Goal: Check status: Check status

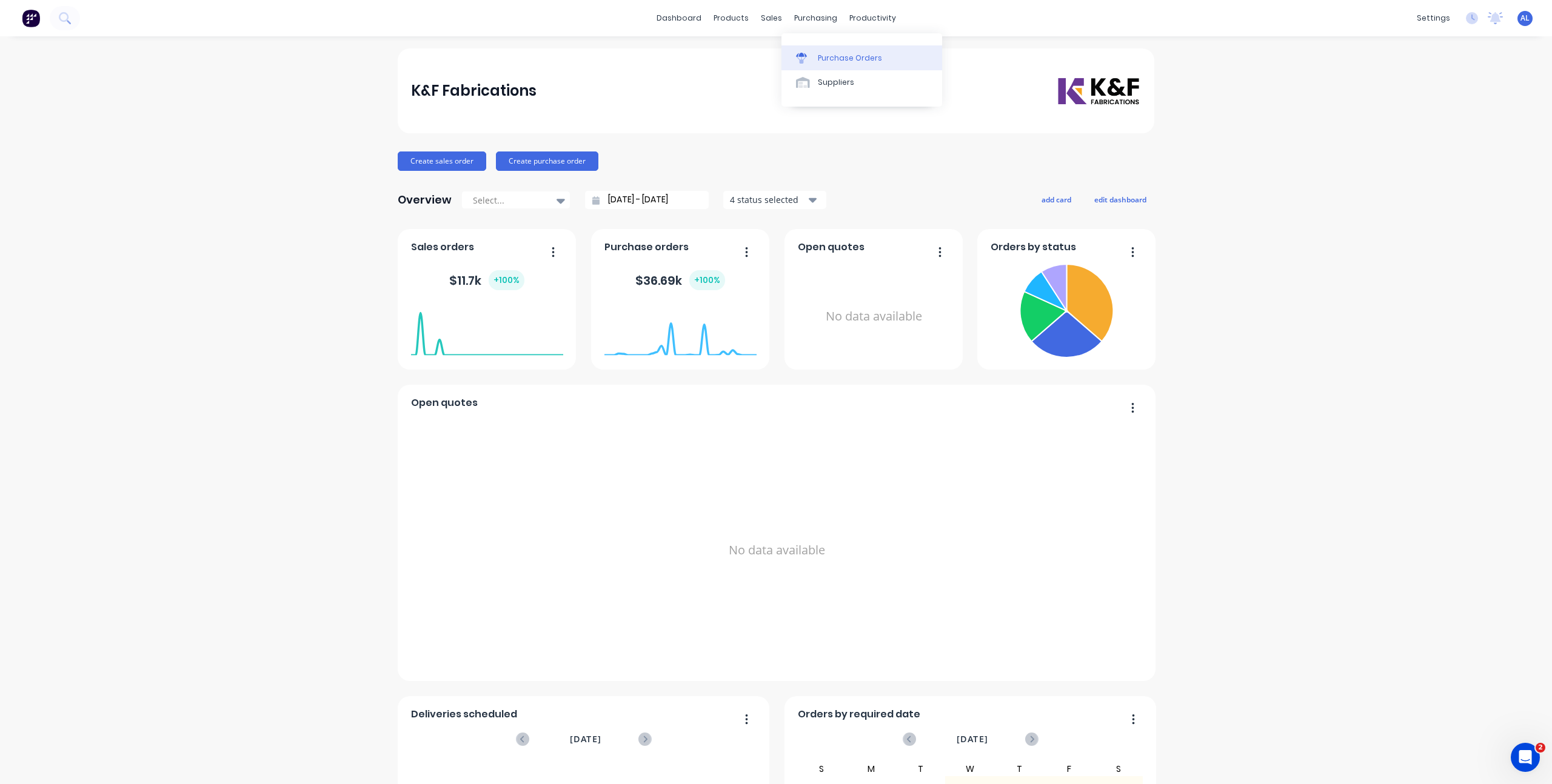
click at [813, 49] on link "Purchase Orders" at bounding box center [862, 57] width 161 height 24
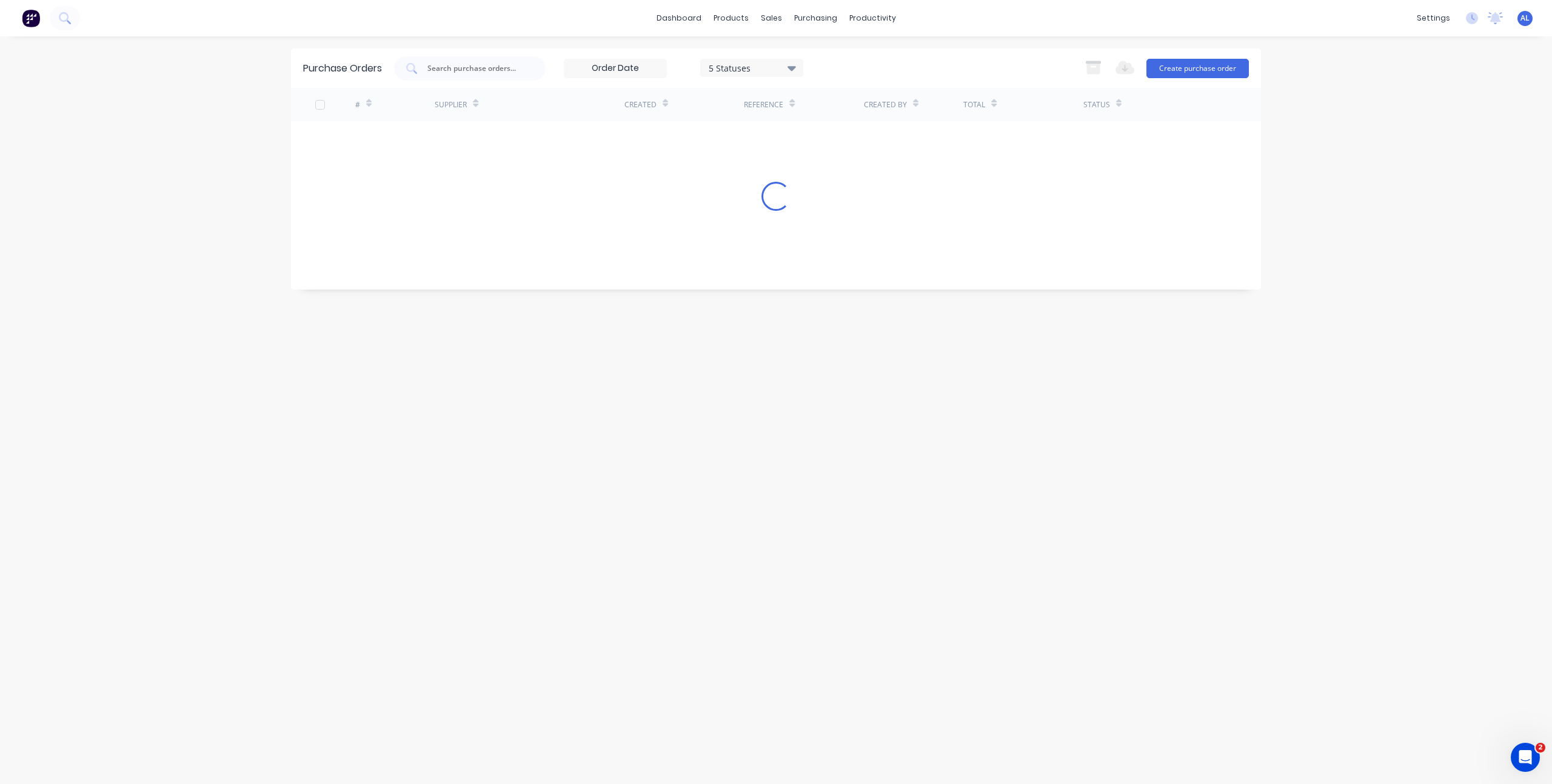
click at [111, 342] on div "dashboard products sales purchasing productivity dashboard products Product Cat…" at bounding box center [776, 392] width 1552 height 784
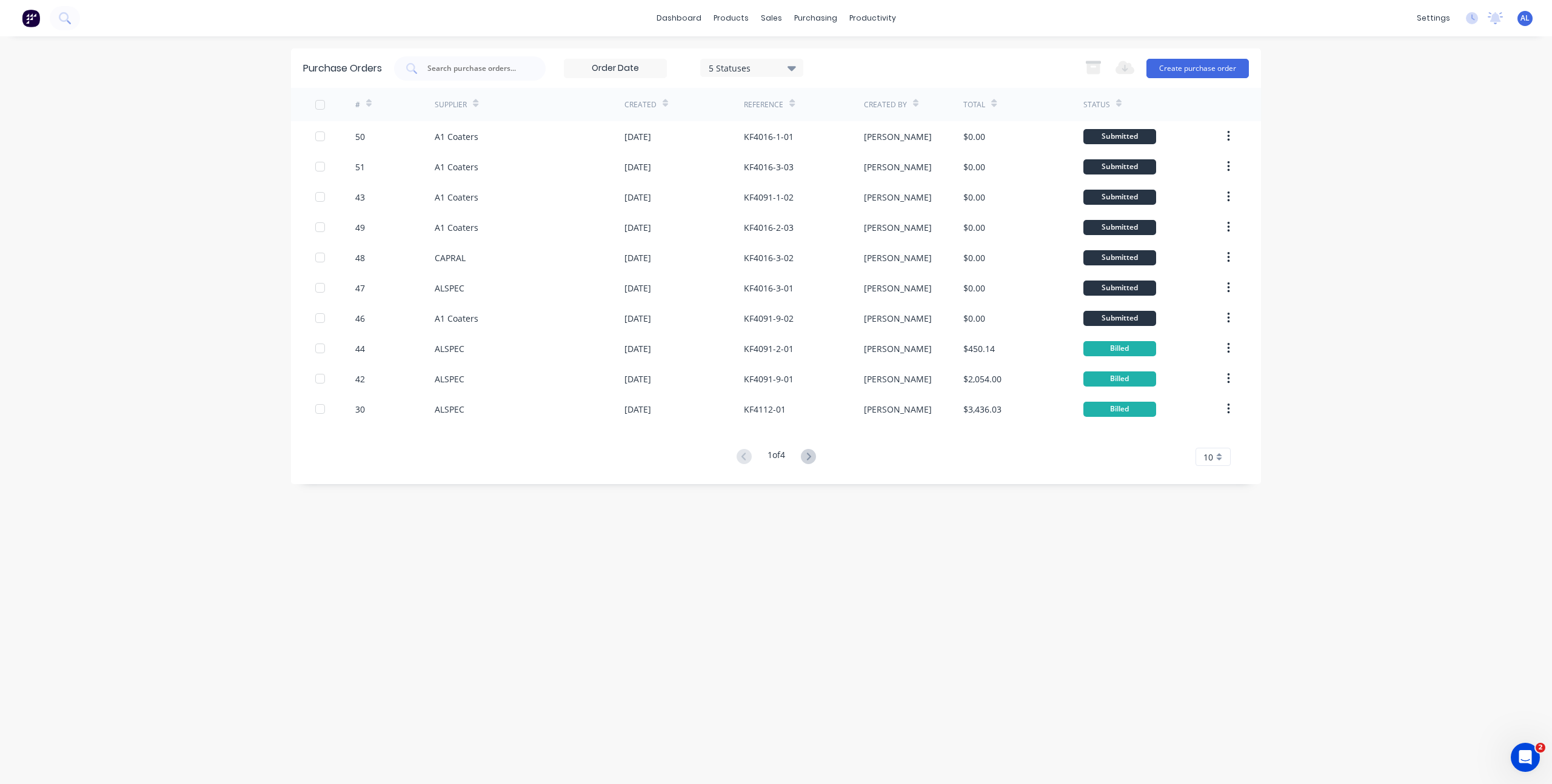
click at [193, 224] on div "dashboard products sales purchasing productivity dashboard products Product Cat…" at bounding box center [776, 392] width 1552 height 784
drag, startPoint x: 734, startPoint y: 577, endPoint x: 718, endPoint y: 570, distance: 17.5
click at [734, 577] on div "Purchase Orders 5 Statuses 5 Statuses Export to Excel (XLSX) Create purchase or…" at bounding box center [776, 410] width 970 height 723
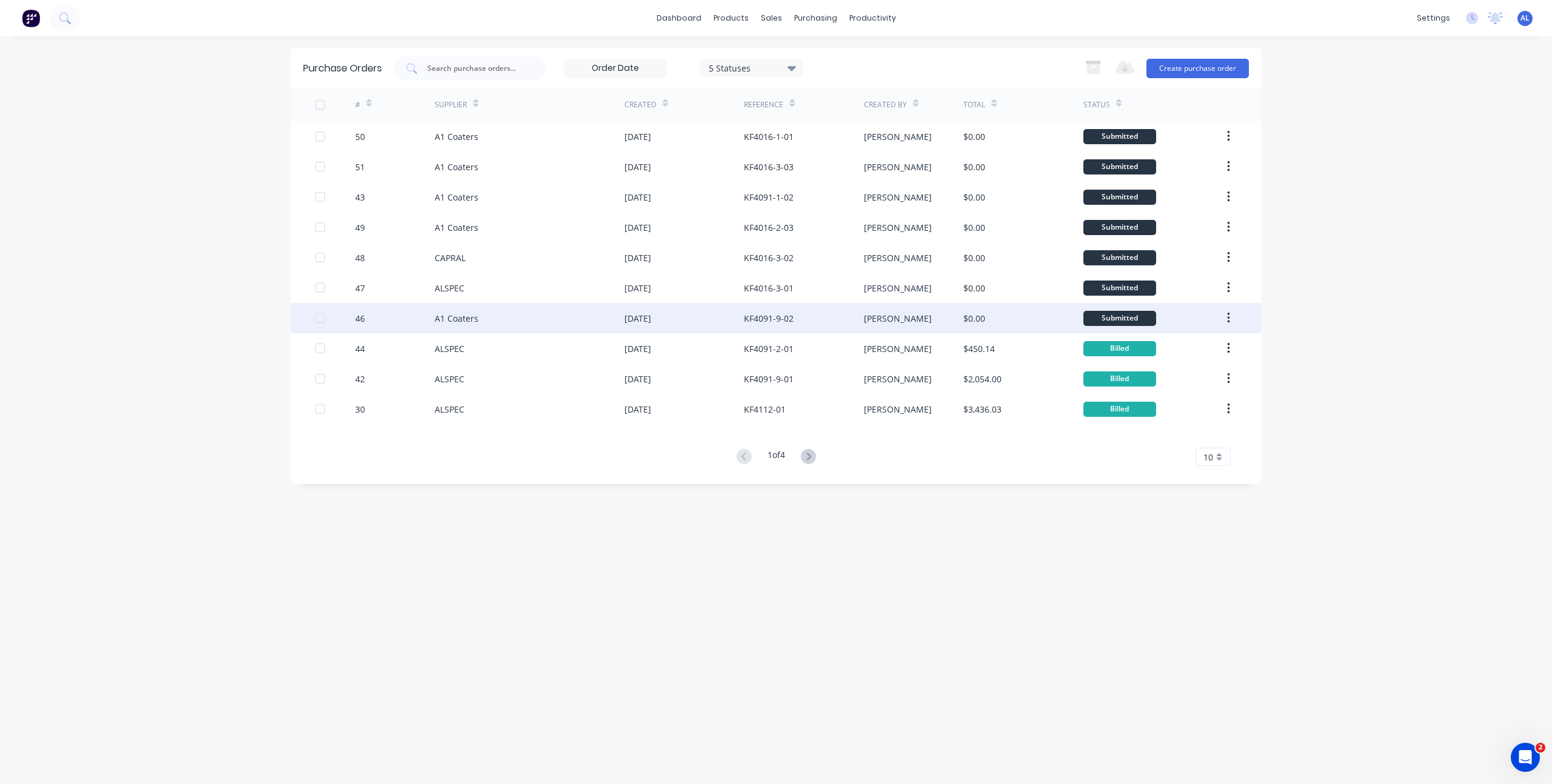
click at [624, 319] on div "14 Oct 2025" at bounding box center [637, 318] width 27 height 12
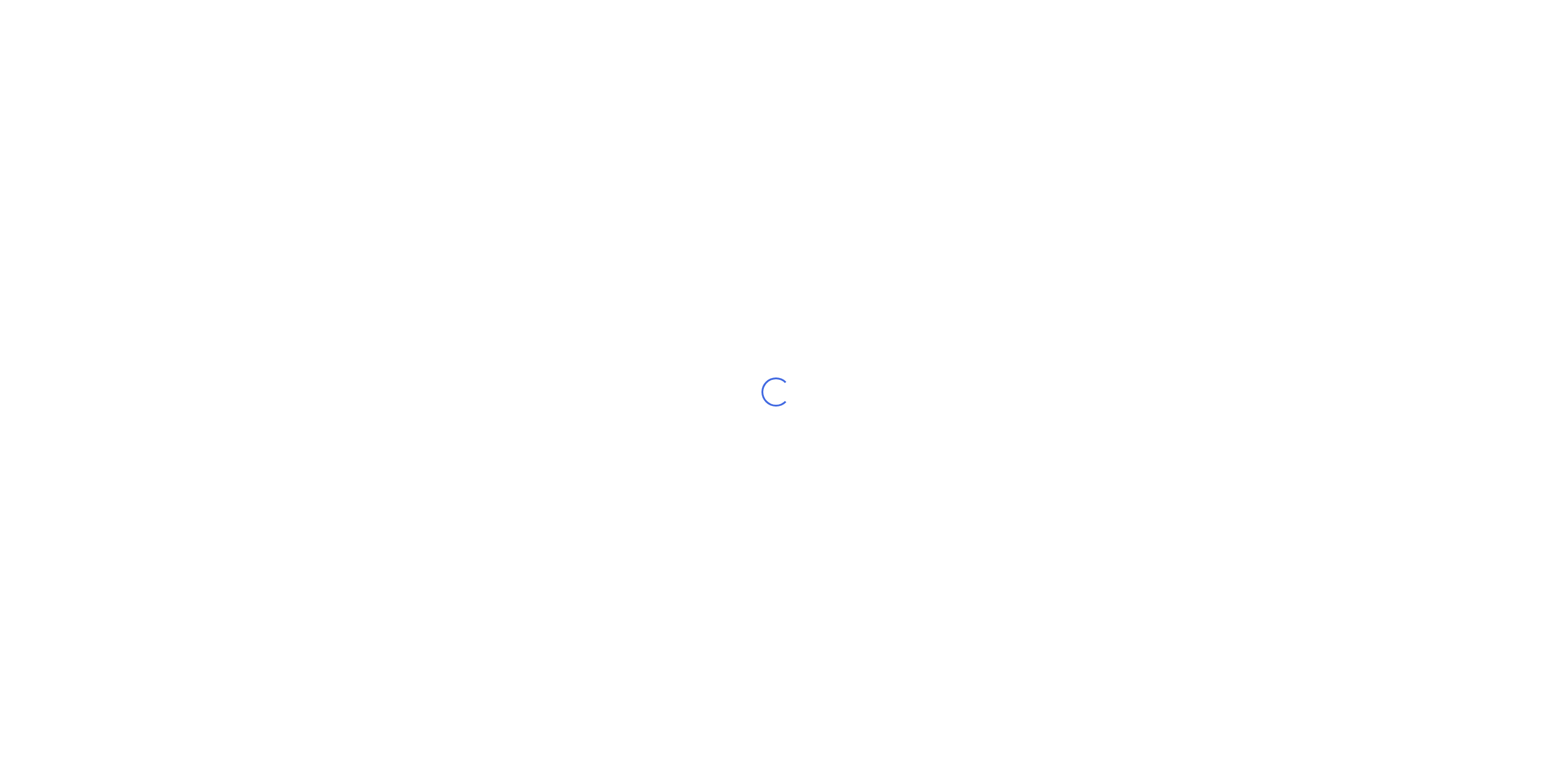
click at [745, 228] on div "Loading..." at bounding box center [776, 392] width 1552 height 784
click at [752, 226] on div "Loading..." at bounding box center [776, 392] width 1552 height 784
click at [671, 260] on div "Loading..." at bounding box center [776, 392] width 1552 height 784
click at [771, 239] on div "Loading..." at bounding box center [776, 392] width 1552 height 784
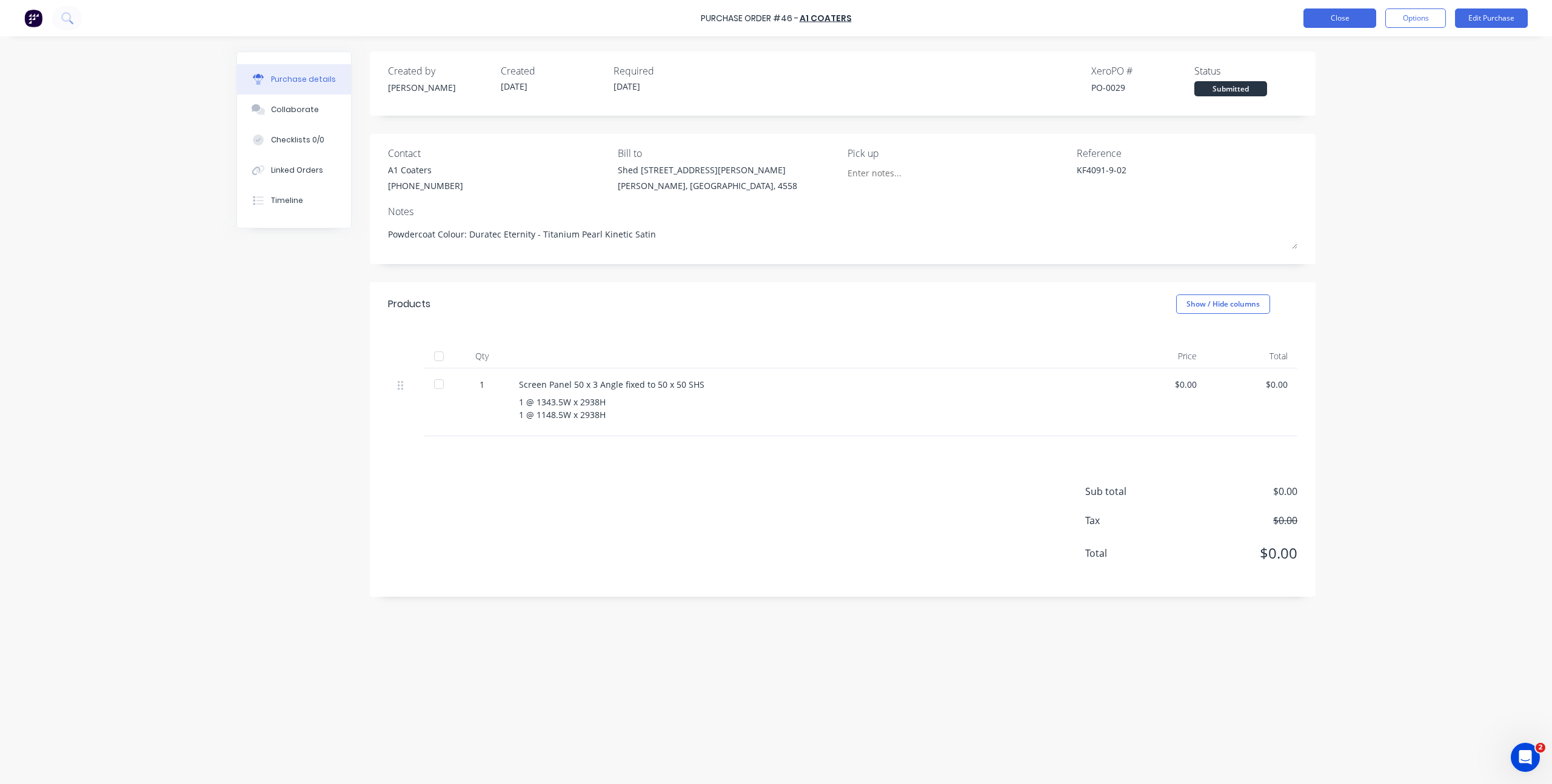
click at [1370, 15] on button "Close" at bounding box center [1340, 17] width 73 height 19
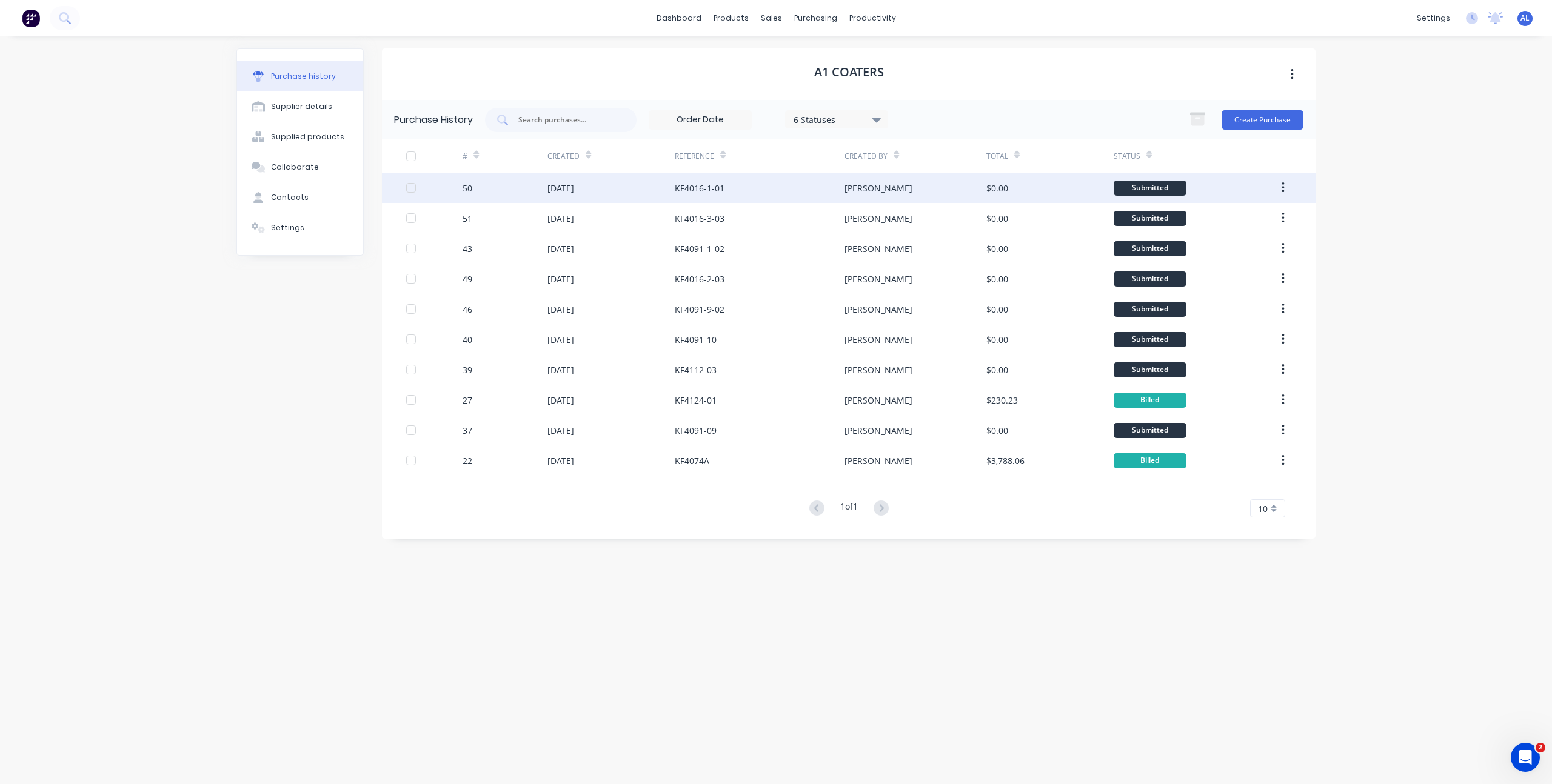
click at [739, 183] on div "KF4016-1-01" at bounding box center [759, 187] width 170 height 31
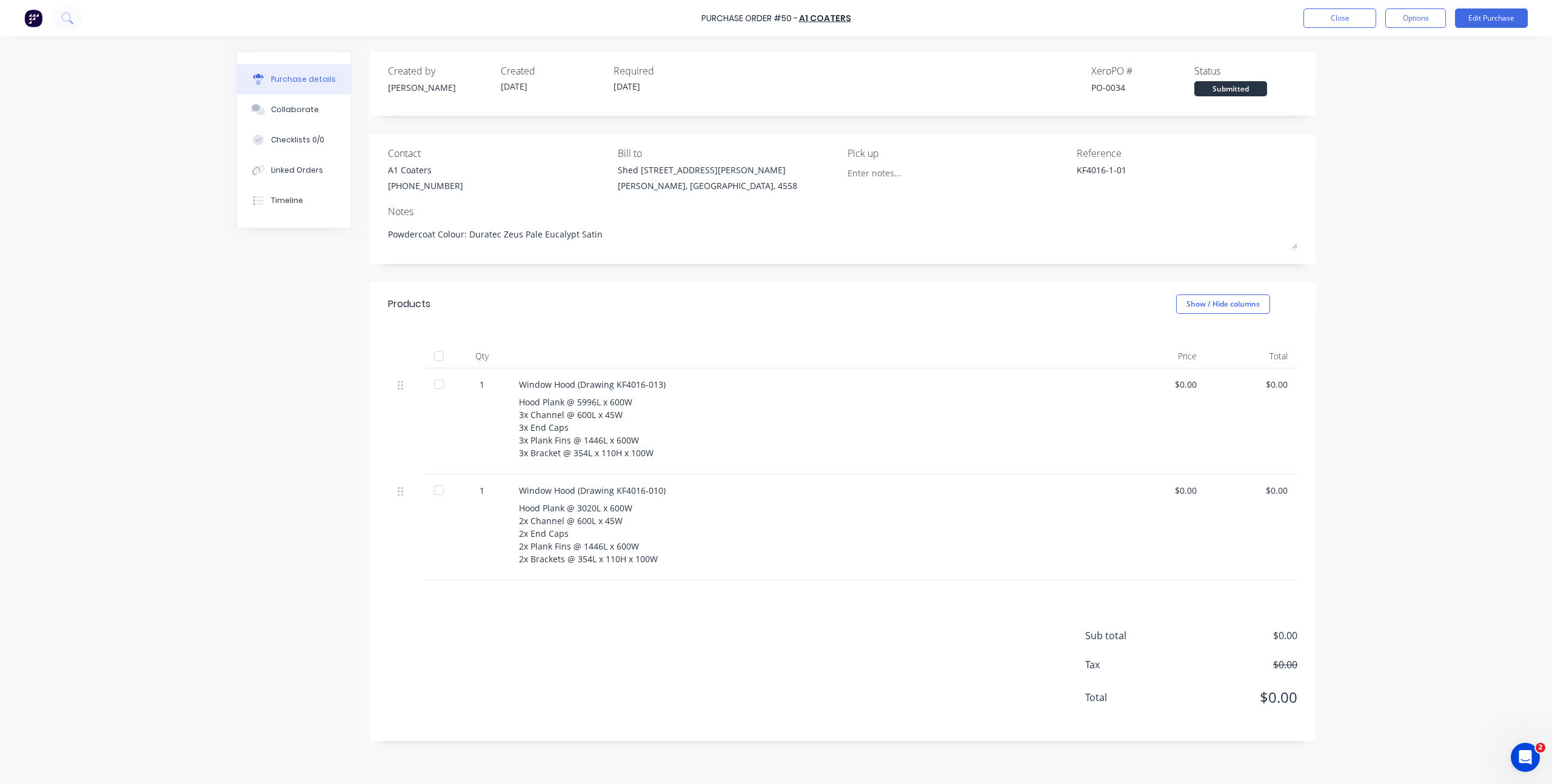
click at [298, 324] on div "Created by Kim Created 14/10/25 Required 22/10/25 Xero PO # PO-0034 Status Subm…" at bounding box center [776, 407] width 1079 height 712
click at [314, 111] on button "Collaborate" at bounding box center [294, 110] width 114 height 31
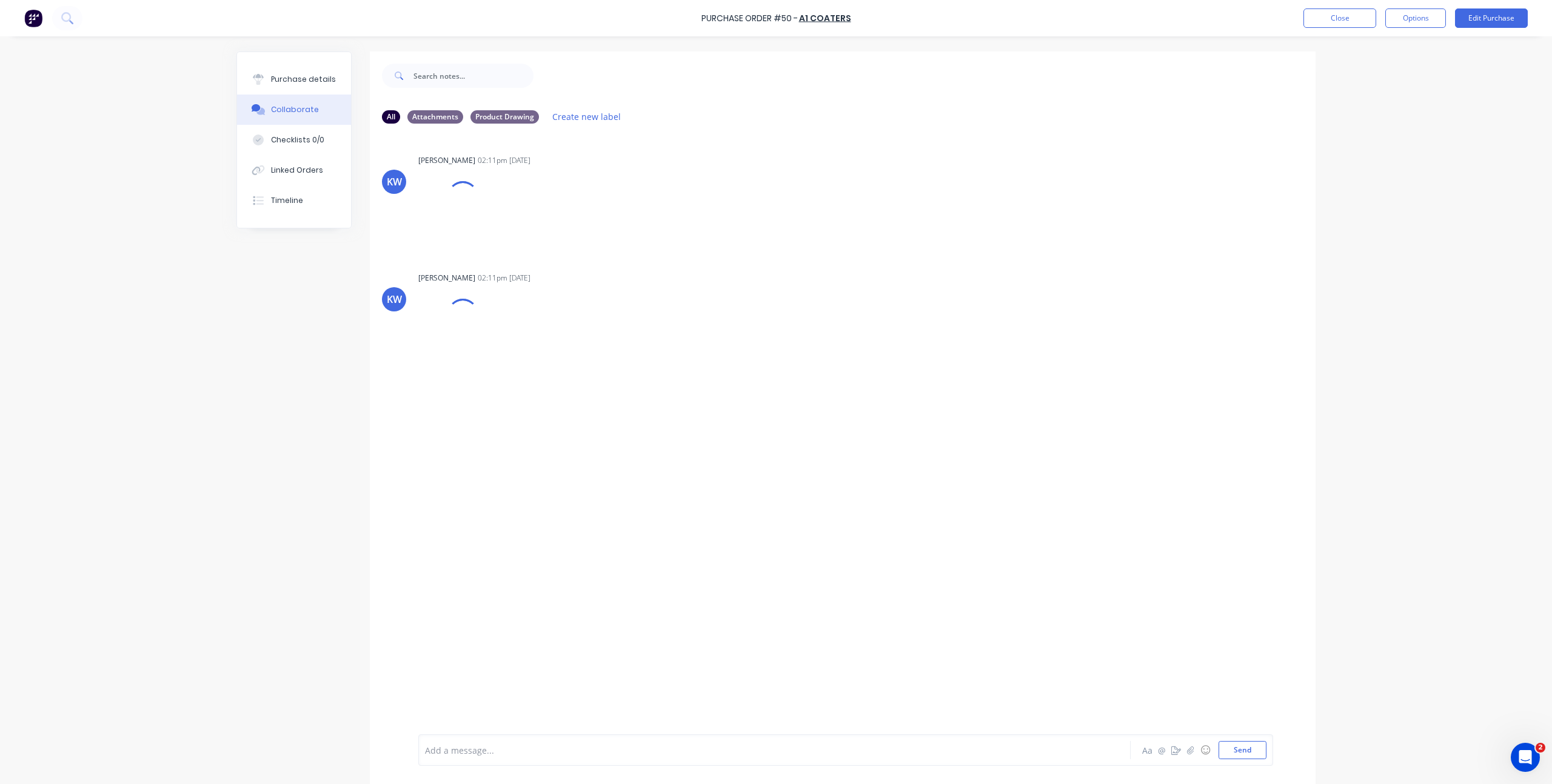
click at [289, 436] on div "All Attachments Product Drawing Create new label KW Kim Winter 02:11pm 14/10/25…" at bounding box center [776, 426] width 1079 height 751
click at [216, 343] on div "Purchase Order #50 - A1 Coaters Close Options Edit Purchase Purchase details Co…" at bounding box center [776, 392] width 1552 height 784
click at [302, 462] on div "All Attachments Product Drawing Create new label KW Kim Winter 02:11pm 14/10/25…" at bounding box center [776, 426] width 1079 height 751
click at [1376, 285] on div "Purchase Order #50 - A1 Coaters Close Options Edit Purchase Purchase details Co…" at bounding box center [776, 392] width 1552 height 784
click at [1330, 22] on button "Close" at bounding box center [1340, 17] width 73 height 19
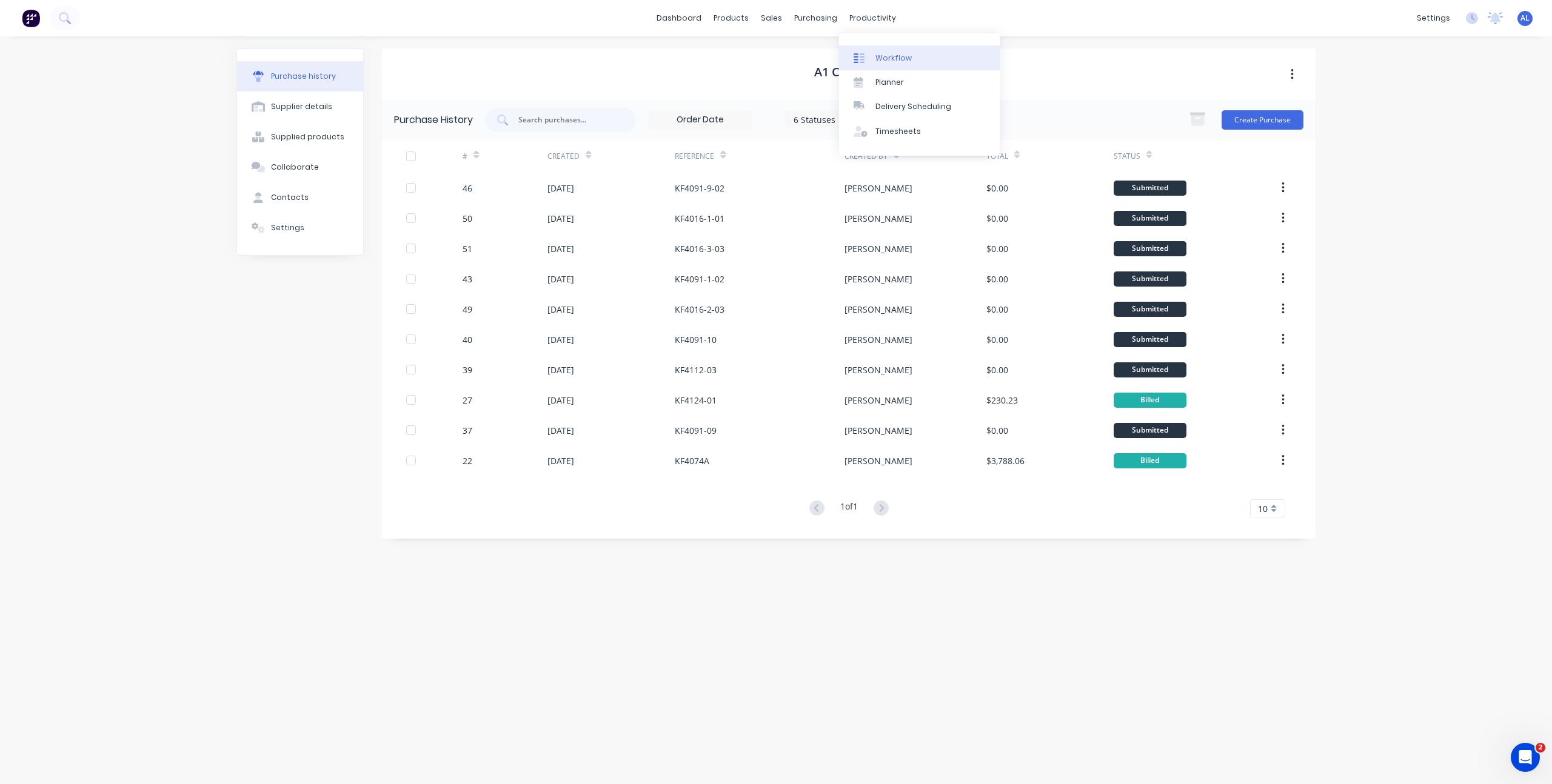
click at [861, 53] on icon at bounding box center [858, 58] width 11 height 11
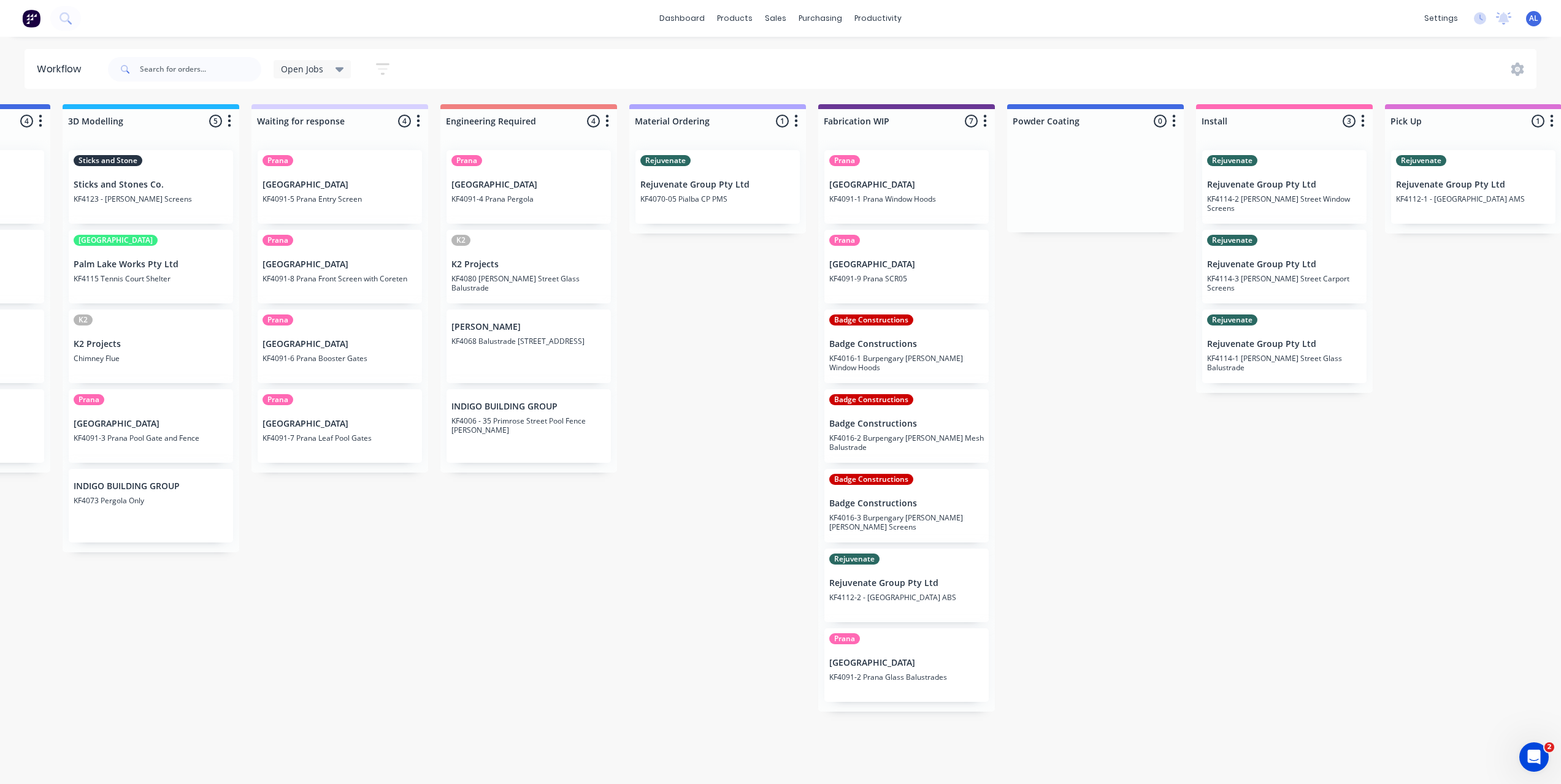
scroll to position [0, 516]
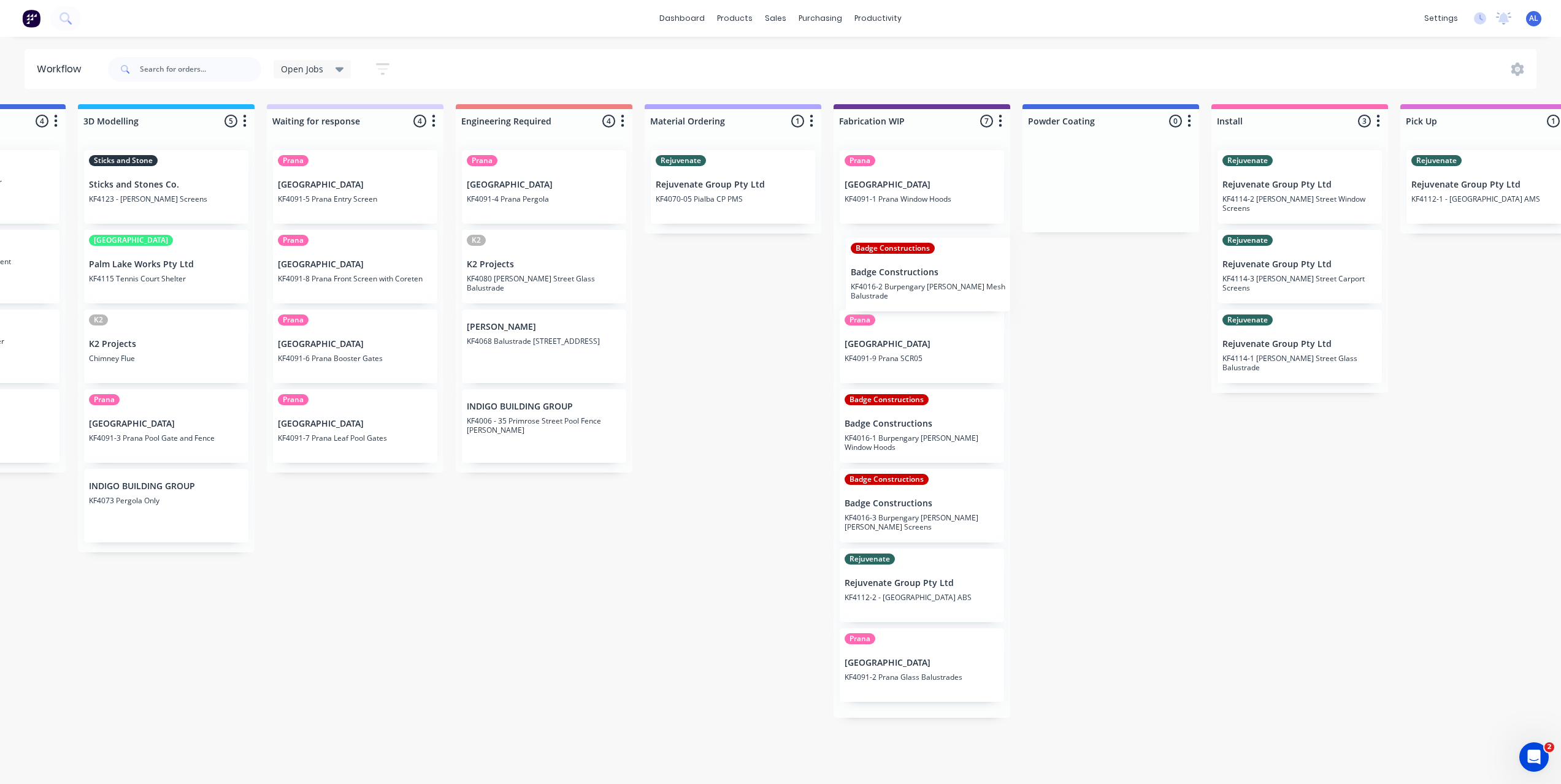
drag, startPoint x: 905, startPoint y: 449, endPoint x: 911, endPoint y: 293, distance: 156.1
click at [911, 293] on div "Prana Timit Building KF4091-1 Prana Window Hoods Prana Timit Building KF4091-9 …" at bounding box center [922, 429] width 176 height 578
drag, startPoint x: 926, startPoint y: 446, endPoint x: 922, endPoint y: 347, distance: 99.1
click at [922, 347] on div "Prana Timit Building KF4091-1 Prana Window Hoods Badge Constructions Badge Cons…" at bounding box center [922, 429] width 176 height 578
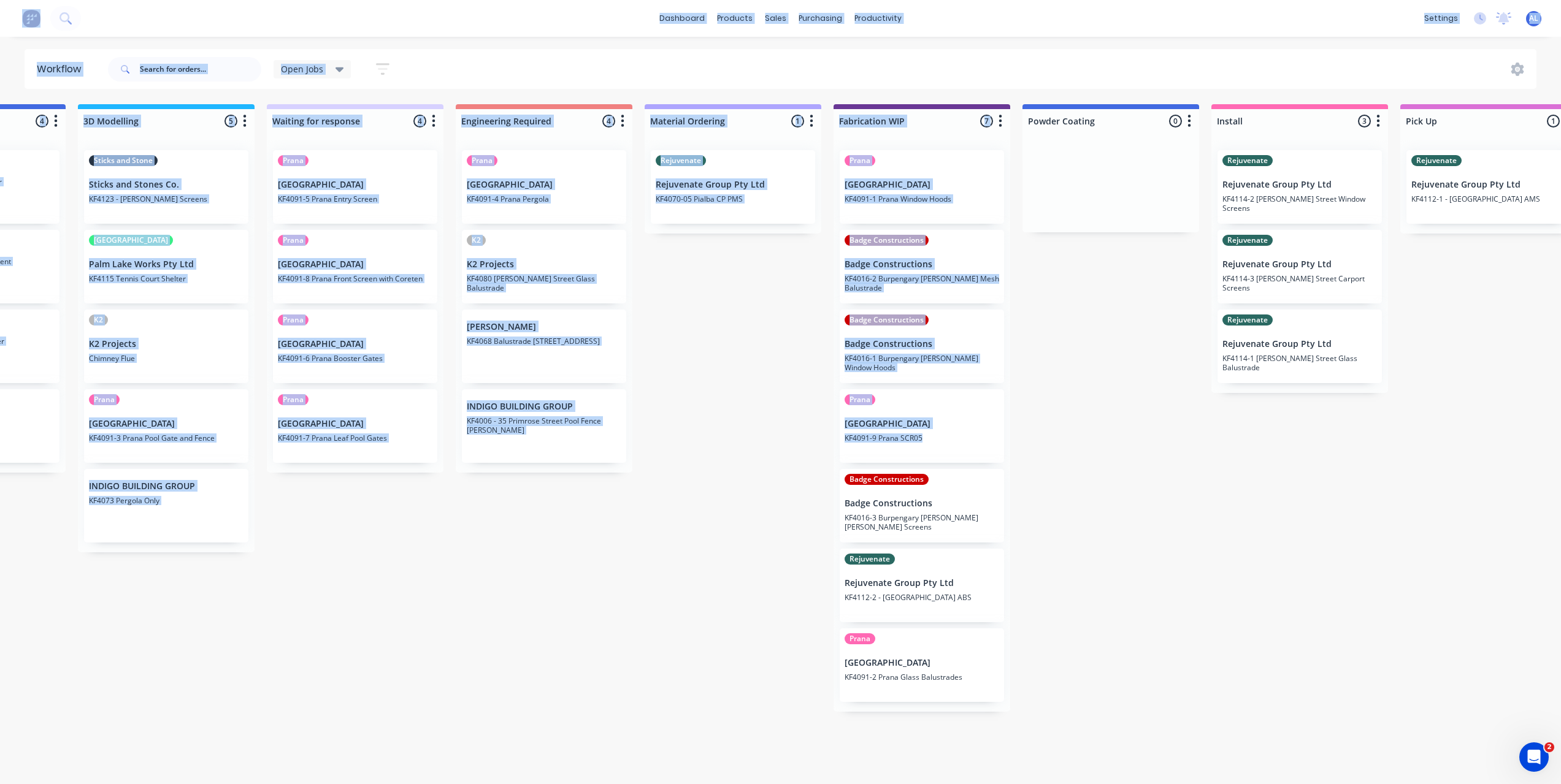
drag, startPoint x: 907, startPoint y: 512, endPoint x: 904, endPoint y: 423, distance: 89.1
click at [904, 423] on div "Prana Timit Building KF4091-1 Prana Window Hoods Badge Constructions Badge Cons…" at bounding box center [922, 426] width 176 height 572
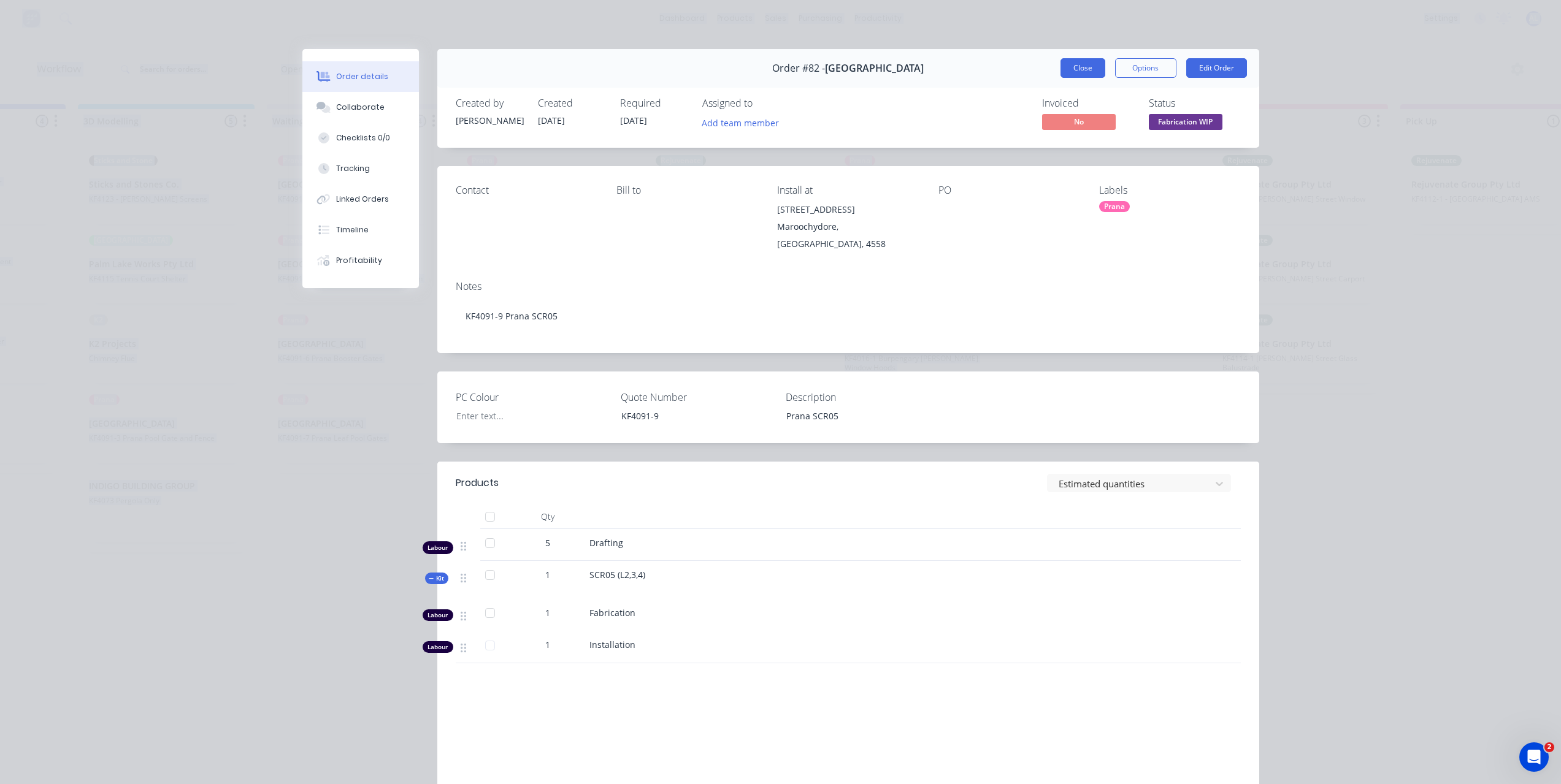
click at [1071, 63] on button "Close" at bounding box center [1082, 67] width 45 height 19
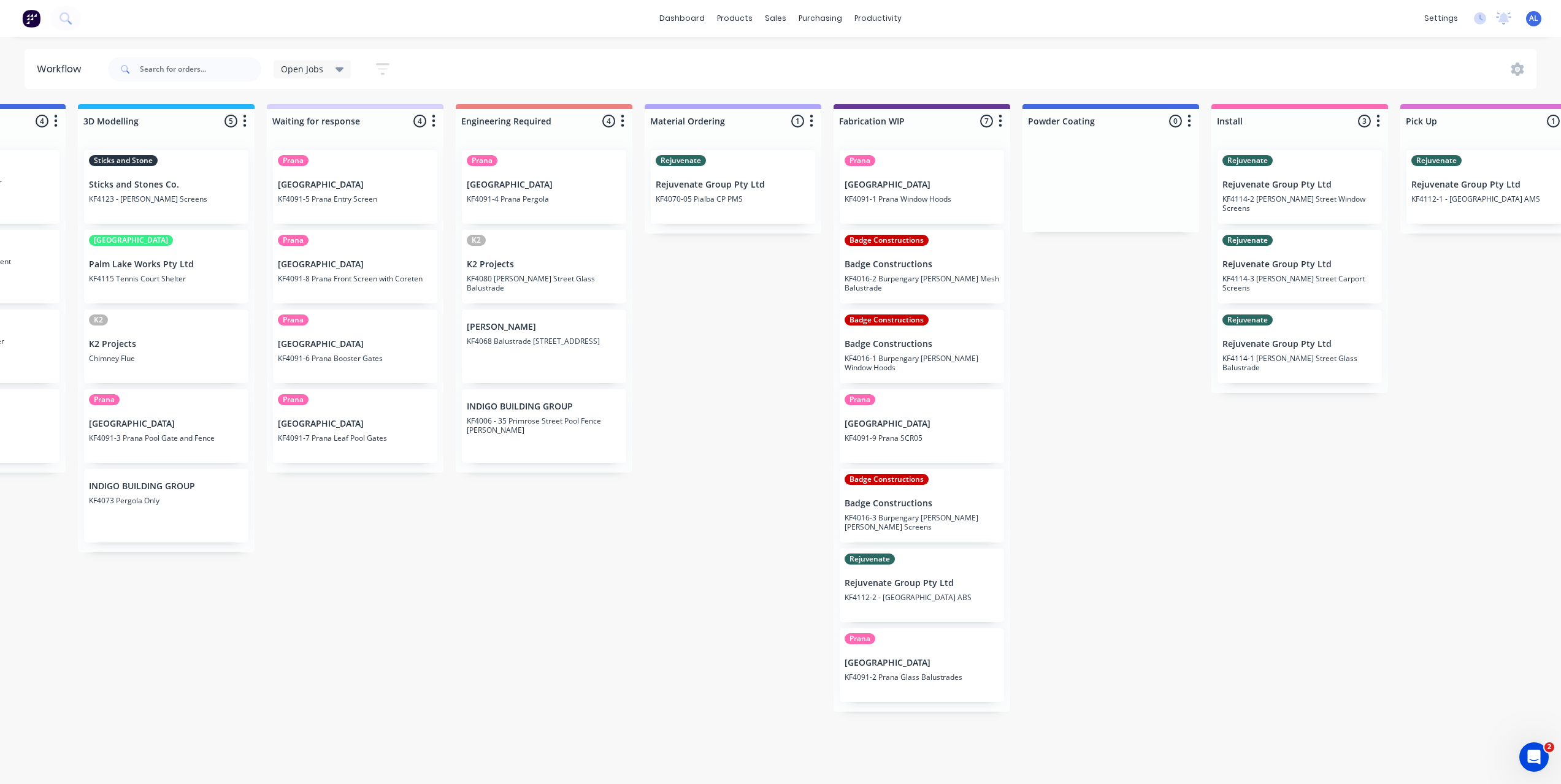
click at [1202, 472] on div "Submitted 6 Status colour #273444 hex #273444 Save Cancel Summaries Total order…" at bounding box center [942, 441] width 2935 height 673
drag, startPoint x: 932, startPoint y: 493, endPoint x: 925, endPoint y: 422, distance: 71.3
click at [925, 422] on div "Prana Timit Building KF4091-1 Prana Window Hoods Badge Constructions Badge Cons…" at bounding box center [922, 429] width 176 height 578
click at [1075, 445] on div "Submitted 6 Status colour #273444 hex #273444 Save Cancel Summaries Total order…" at bounding box center [942, 441] width 2935 height 673
click at [751, 468] on div "Submitted 6 Status colour #273444 hex #273444 Save Cancel Summaries Total order…" at bounding box center [942, 441] width 2935 height 673
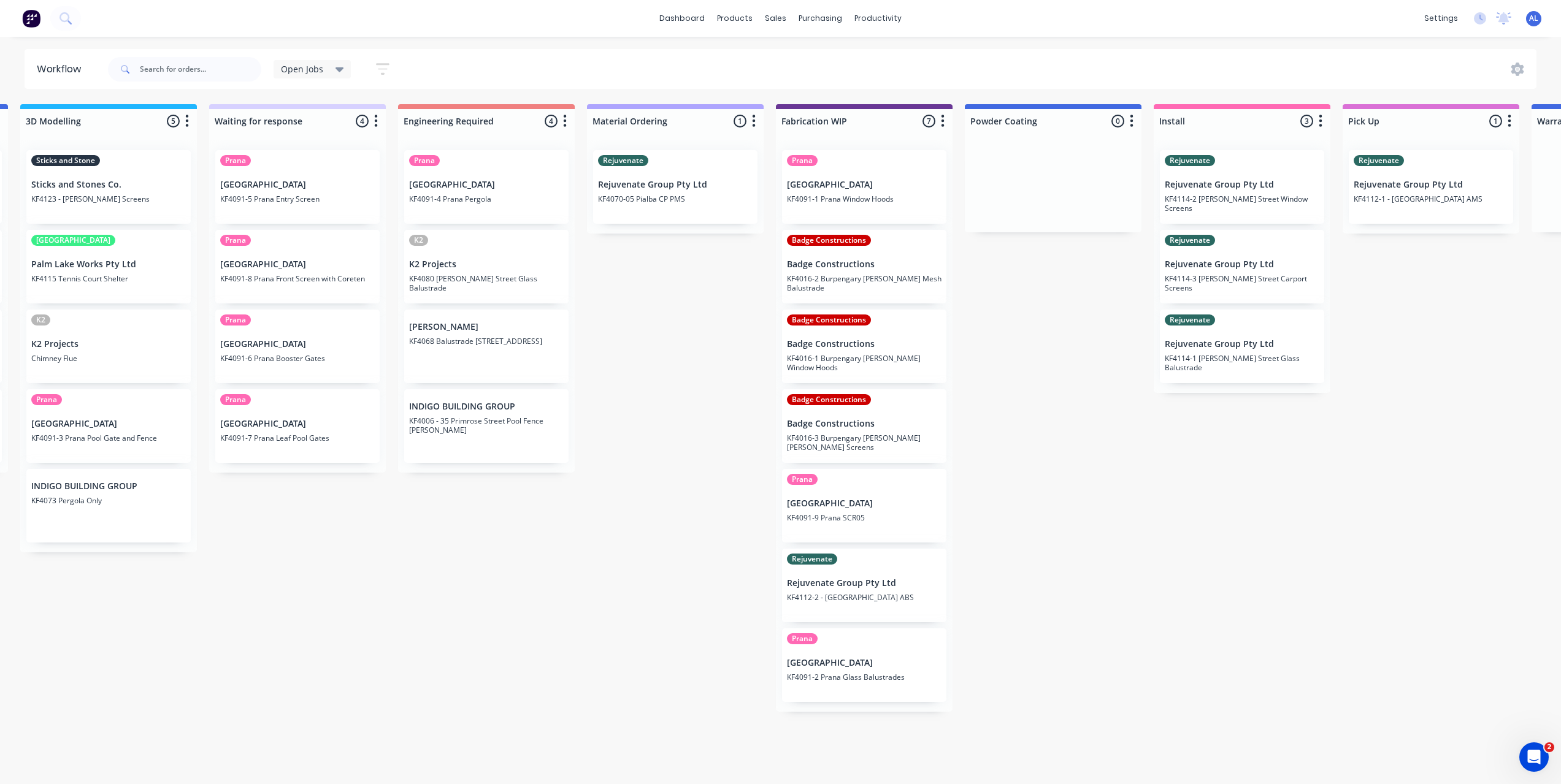
scroll to position [0, 540]
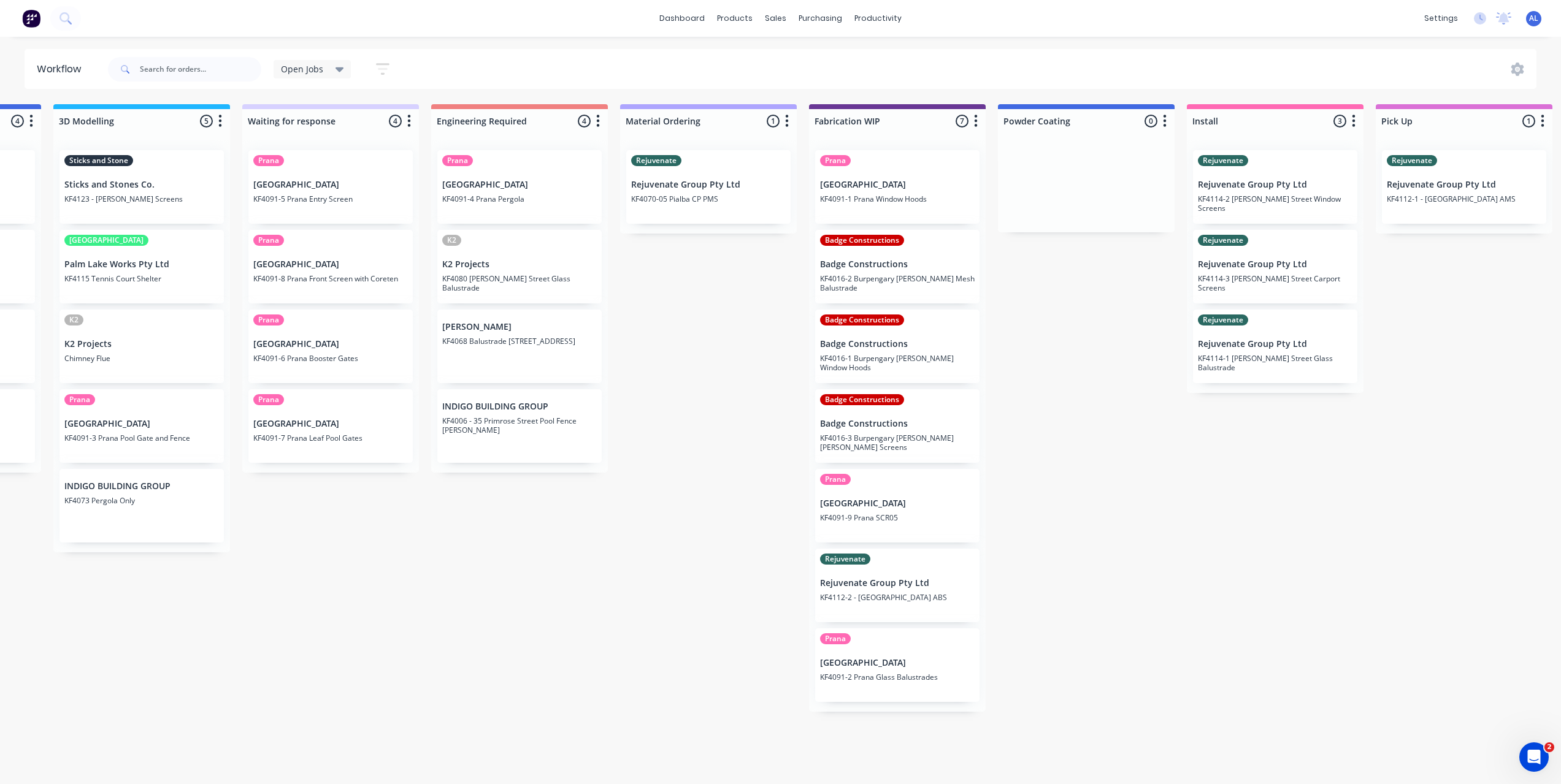
drag, startPoint x: 731, startPoint y: 604, endPoint x: 715, endPoint y: 604, distance: 16.0
click at [731, 604] on div "Submitted 6 Status colour #273444 hex #273444 Save Cancel Summaries Total order…" at bounding box center [918, 441] width 2935 height 673
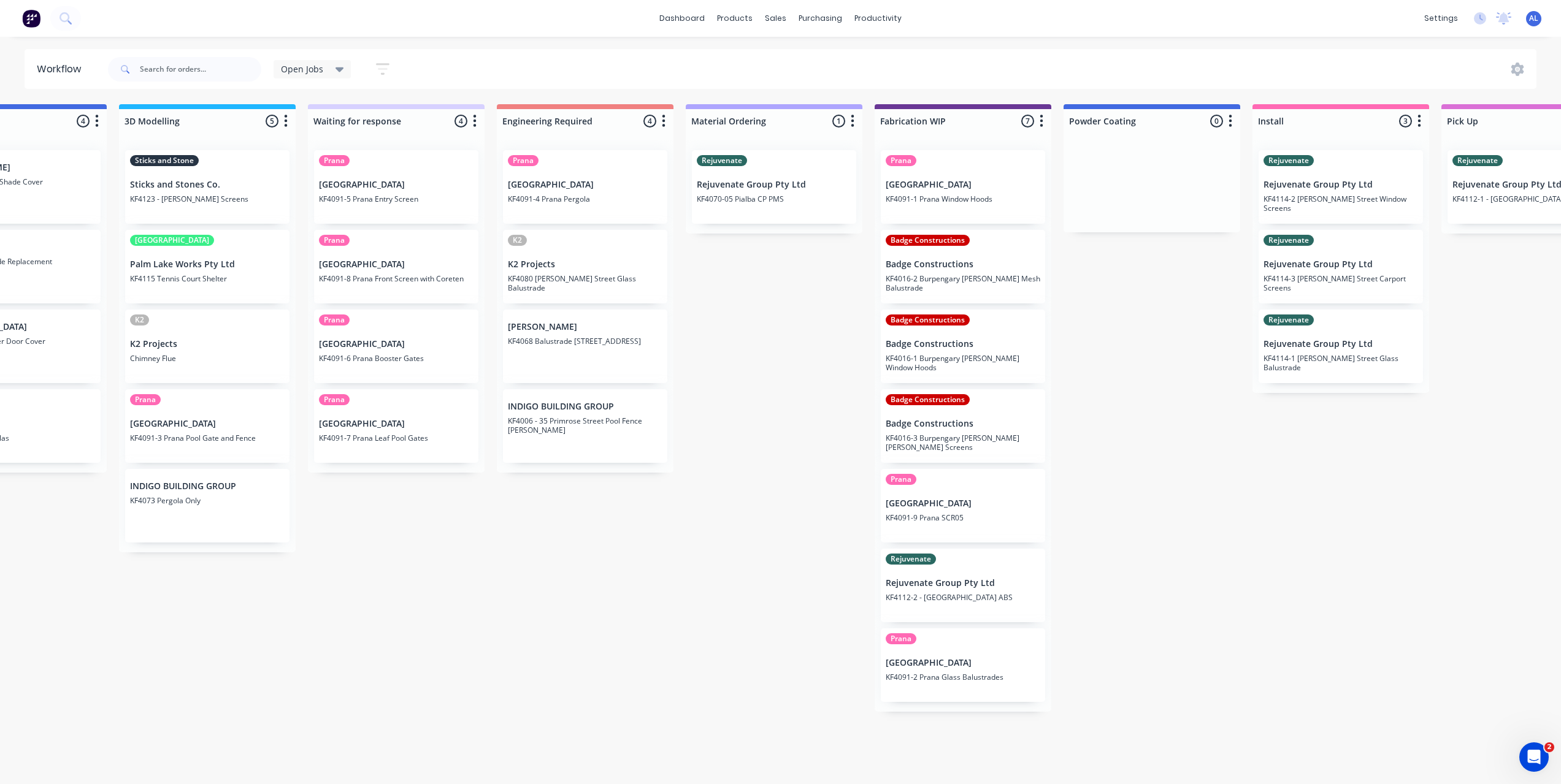
scroll to position [0, 442]
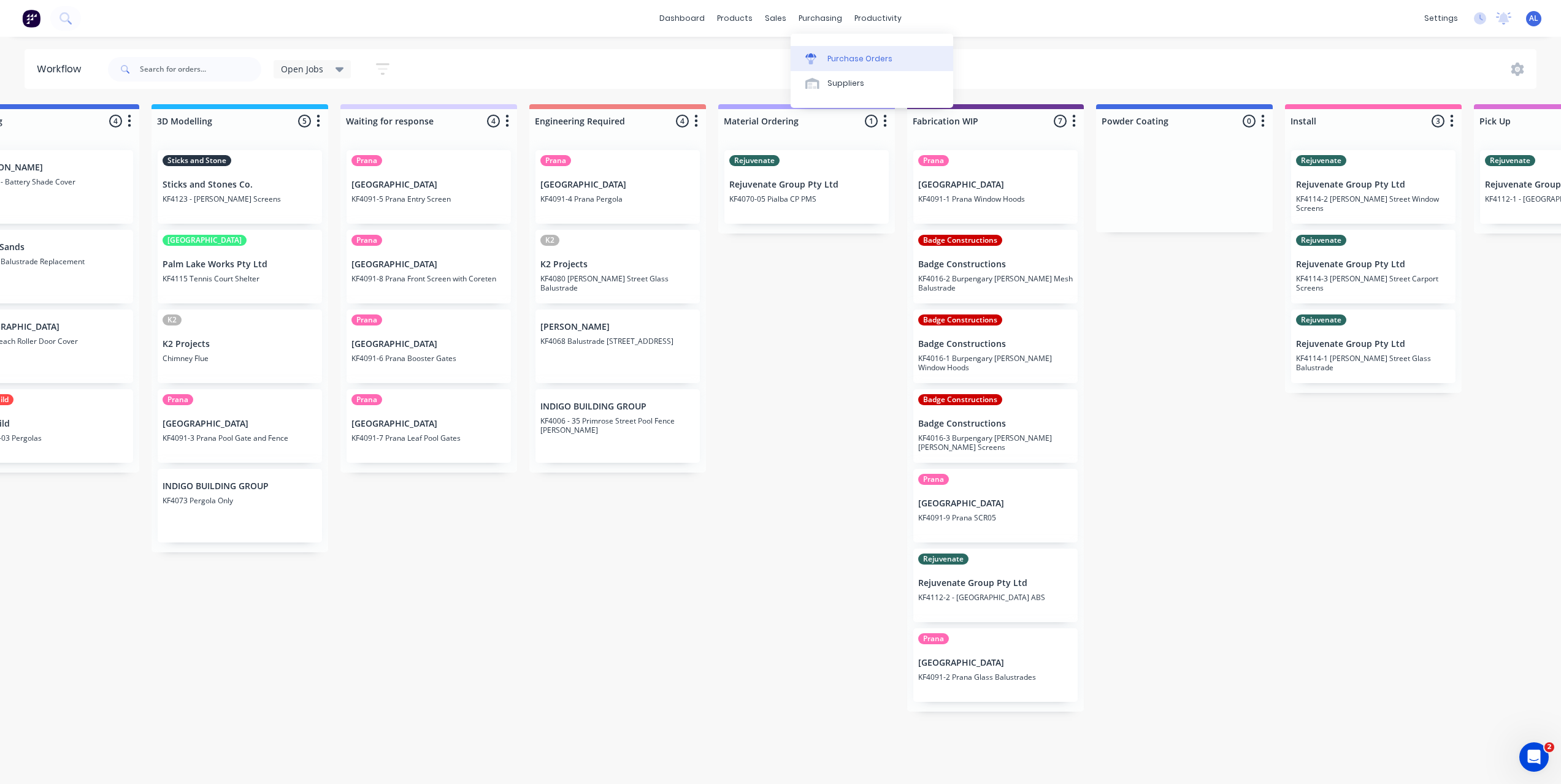
click at [825, 56] on link "Purchase Orders" at bounding box center [872, 58] width 163 height 24
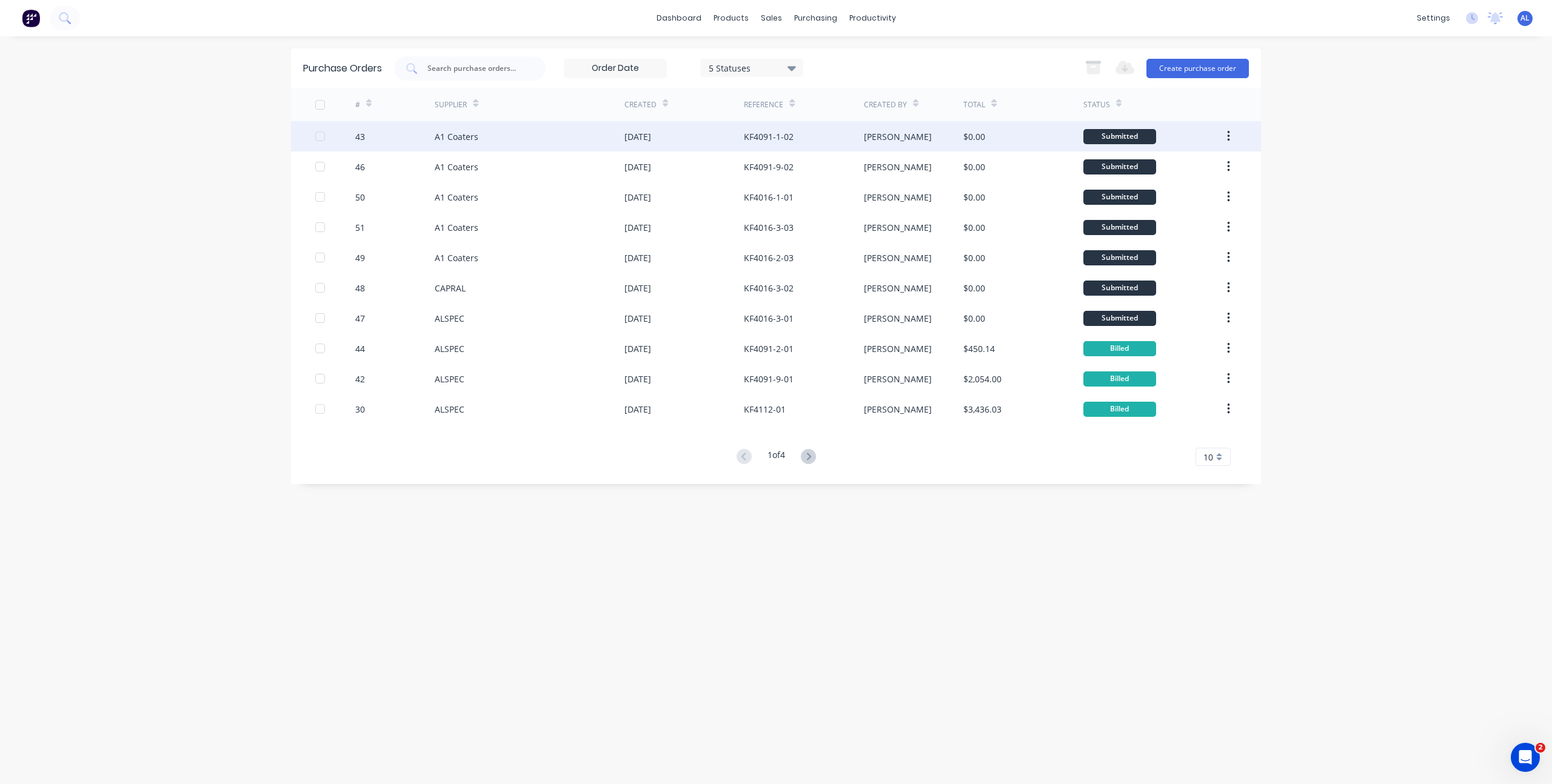
click at [681, 141] on div "10 Oct 2025" at bounding box center [684, 136] width 120 height 31
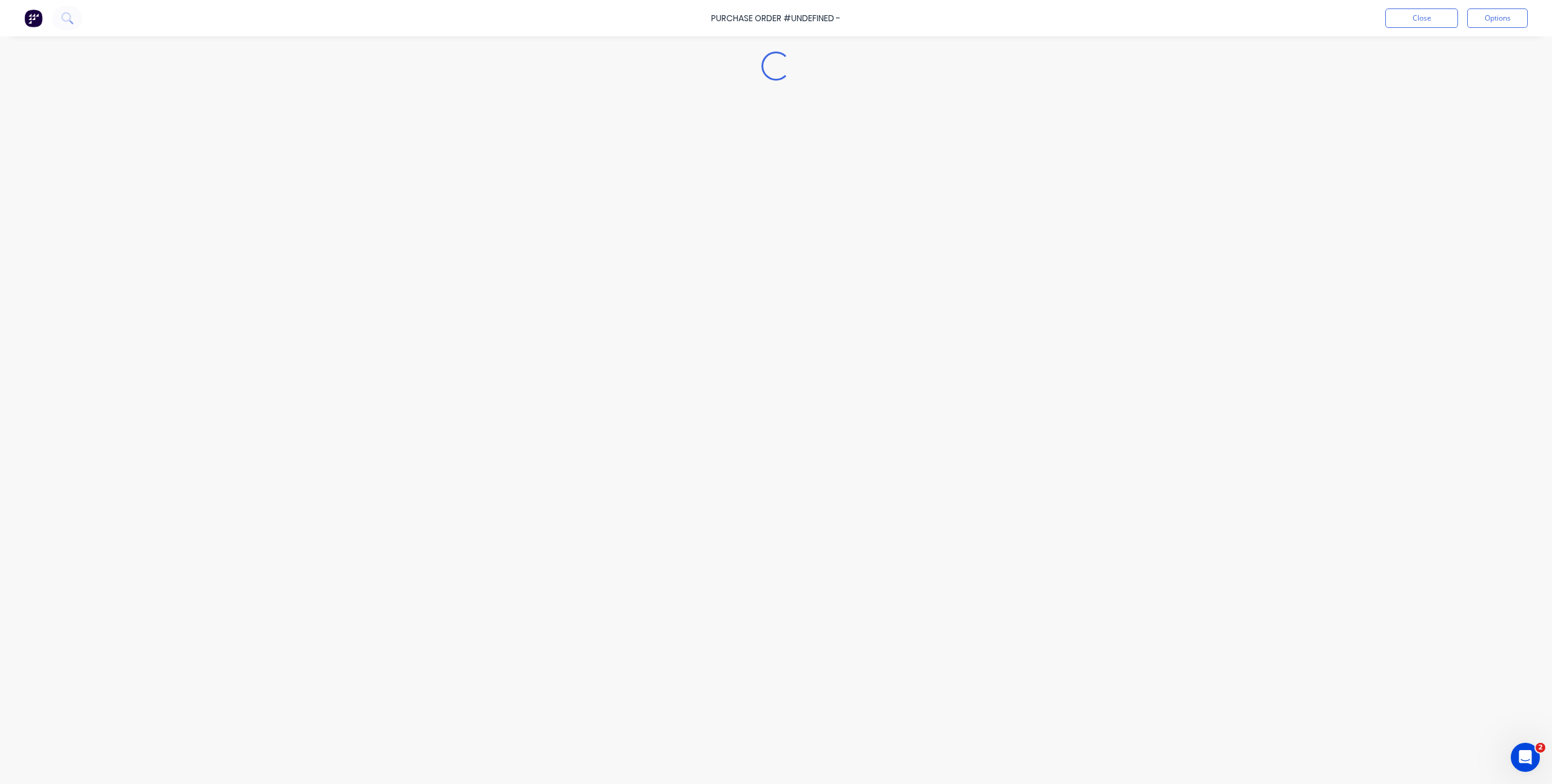
type textarea "x"
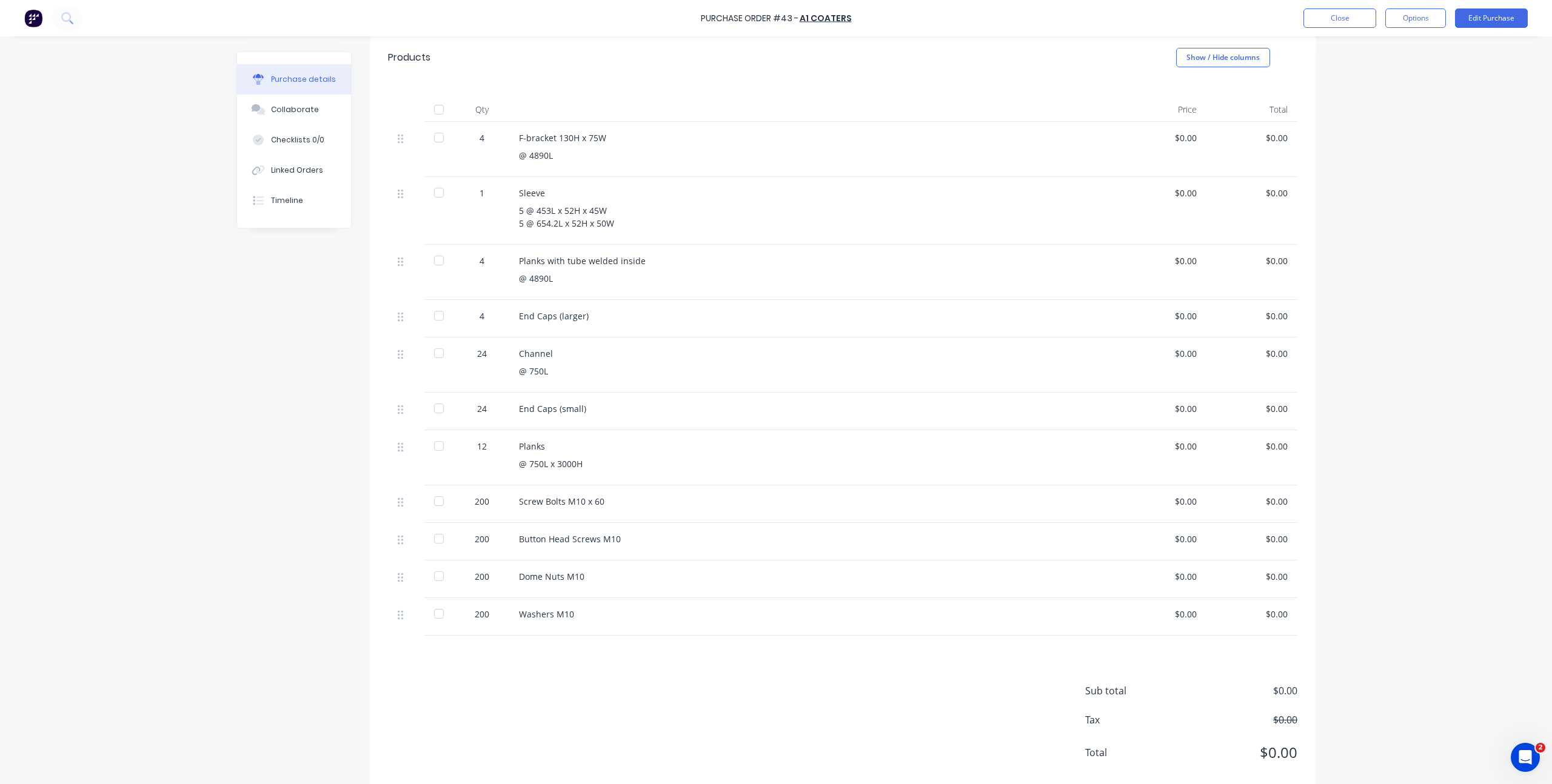
scroll to position [248, 0]
drag, startPoint x: 534, startPoint y: 500, endPoint x: 597, endPoint y: 500, distance: 63.0
click at [597, 500] on div "Screw Bolts M10 x 60" at bounding box center [812, 499] width 587 height 12
click at [325, 671] on div "Created by Kim Created 10/10/25 Required 17/10/25 Xero PO # PO-0033 Status Subm…" at bounding box center [776, 299] width 1079 height 991
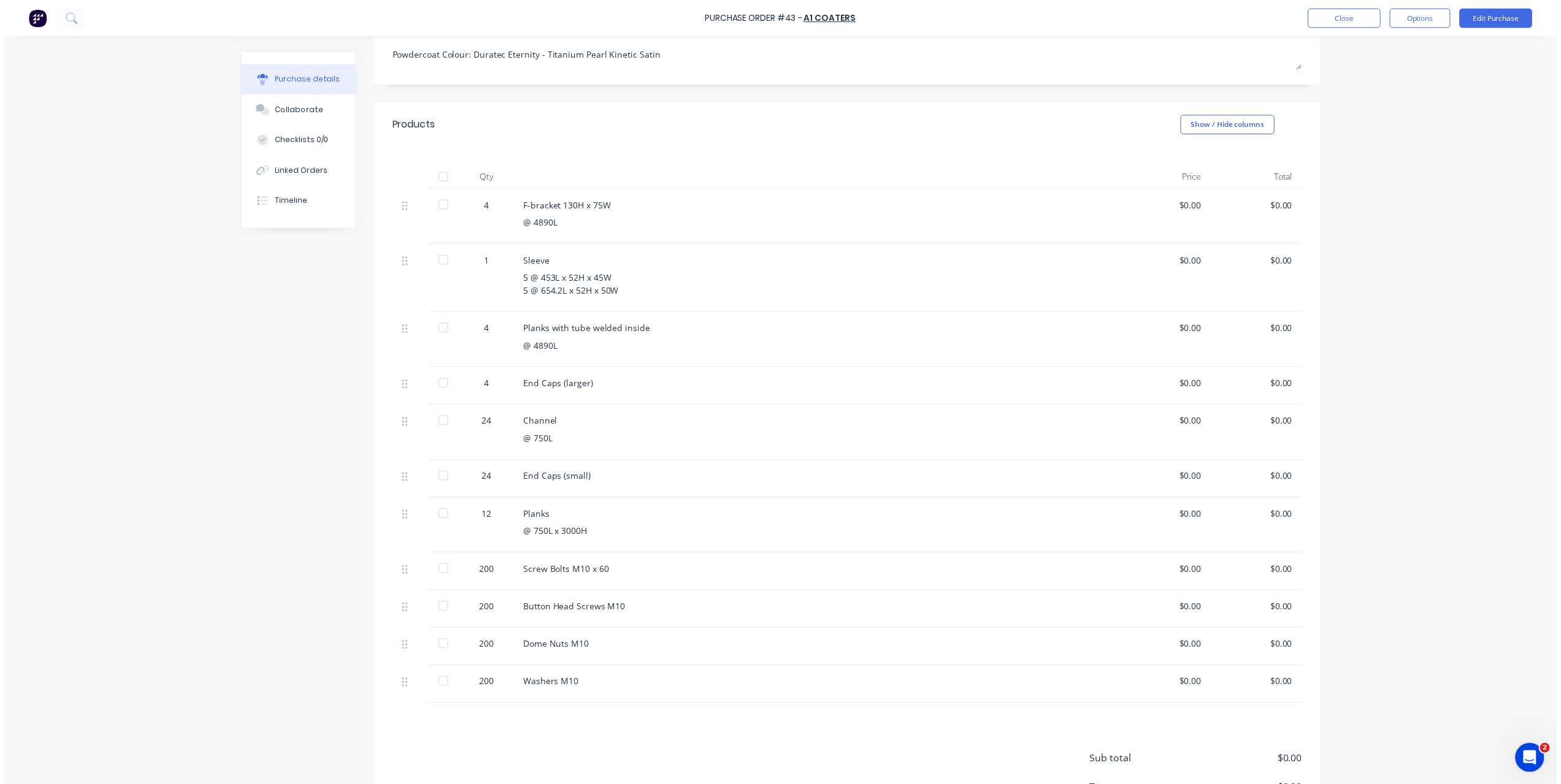
scroll to position [88, 0]
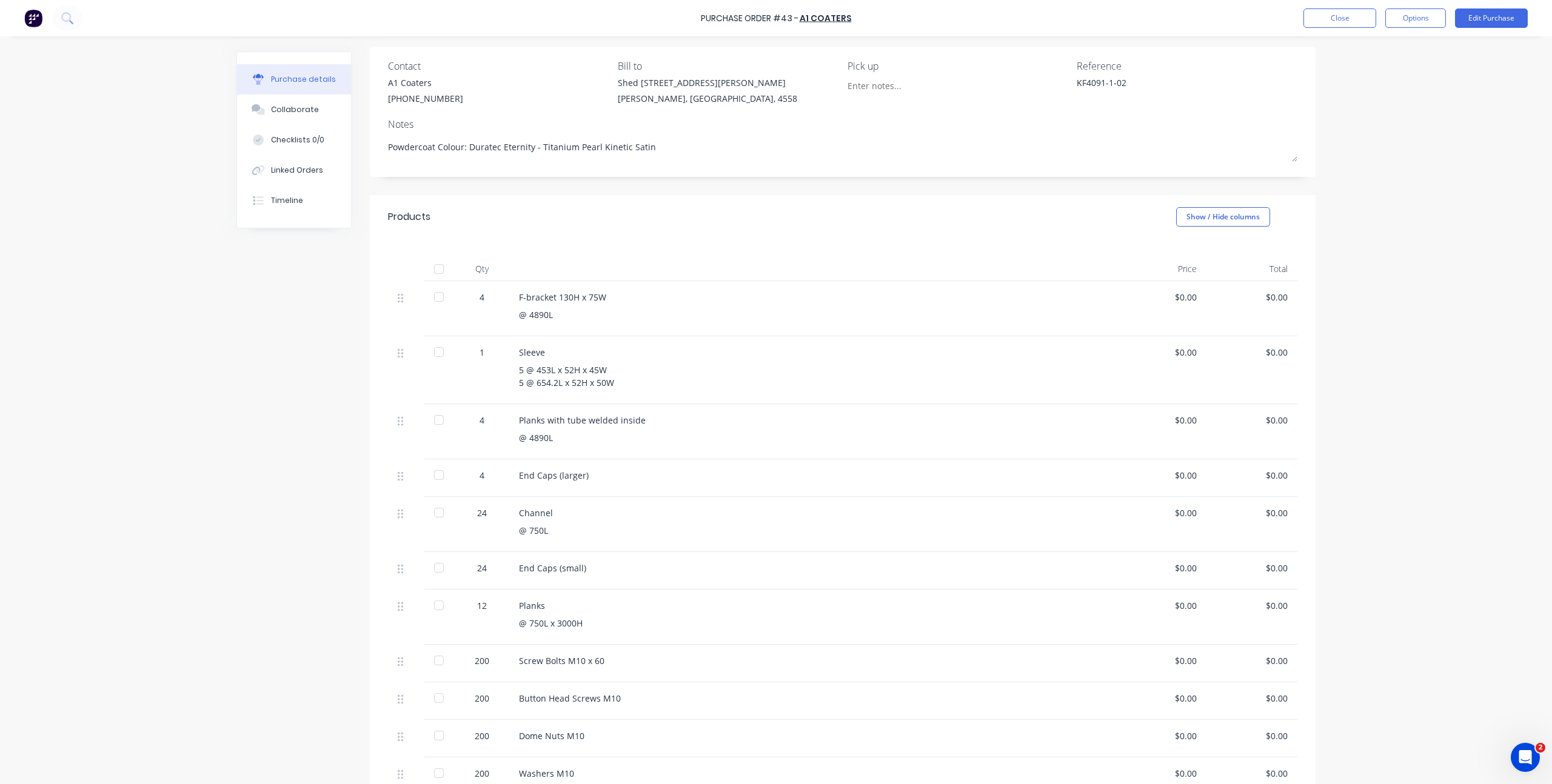
click at [1462, 241] on div "Purchase Order #43 - A1 Coaters Close Options Edit Purchase Purchase details Co…" at bounding box center [776, 392] width 1552 height 784
click at [1349, 236] on div "Purchase Order #43 - A1 Coaters Close Options Edit Purchase Purchase details Co…" at bounding box center [776, 392] width 1552 height 784
click at [1349, 15] on button "Close" at bounding box center [1340, 17] width 73 height 19
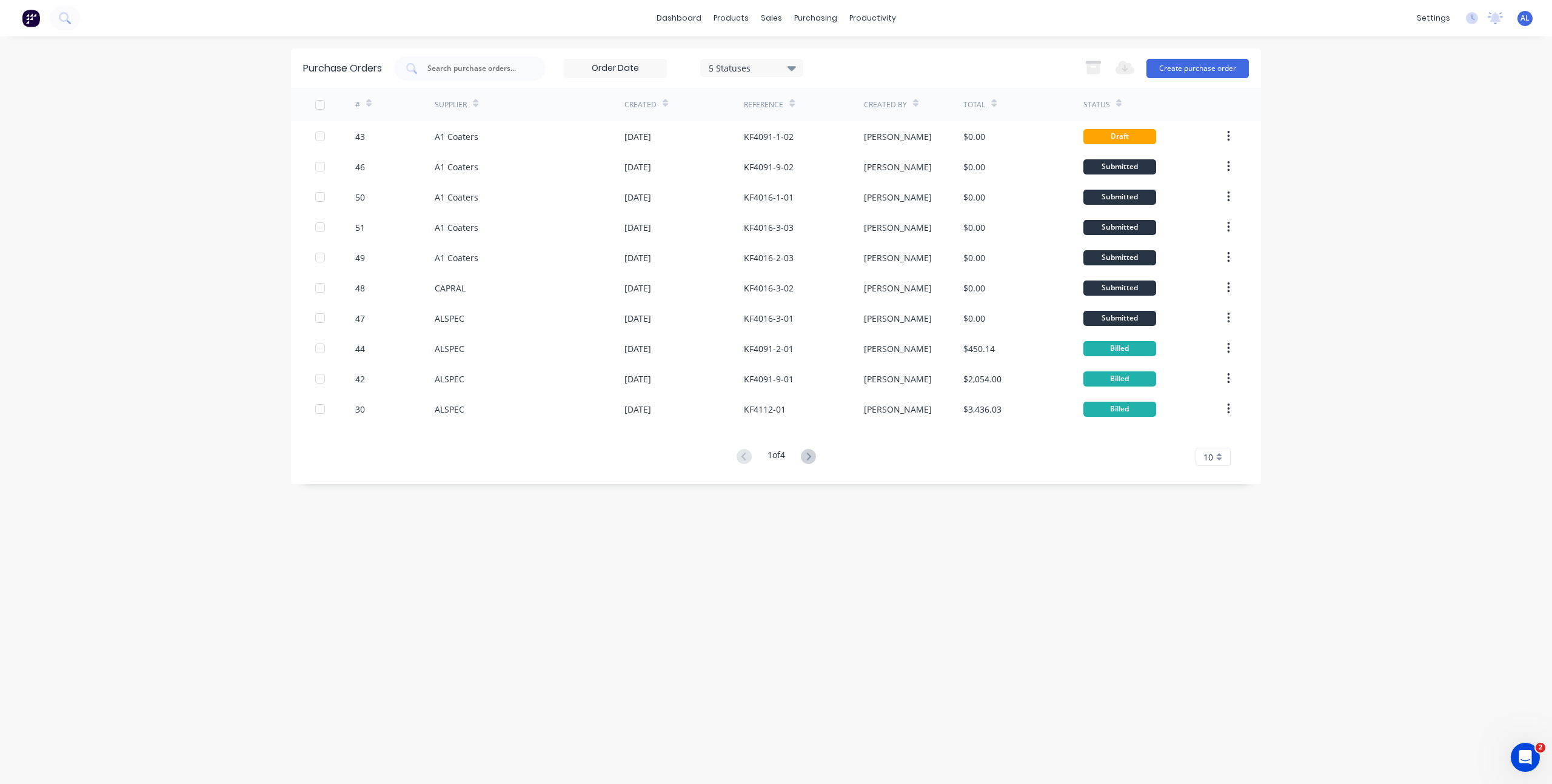
click at [219, 226] on div "dashboard products sales purchasing productivity dashboard products Product Cat…" at bounding box center [776, 392] width 1552 height 784
click at [158, 250] on div "dashboard products sales purchasing productivity dashboard products Product Cat…" at bounding box center [776, 392] width 1552 height 784
click at [1467, 261] on div "dashboard products sales purchasing productivity dashboard products Product Cat…" at bounding box center [776, 392] width 1552 height 784
click at [1391, 149] on div "dashboard products sales purchasing productivity dashboard products Product Cat…" at bounding box center [776, 392] width 1552 height 784
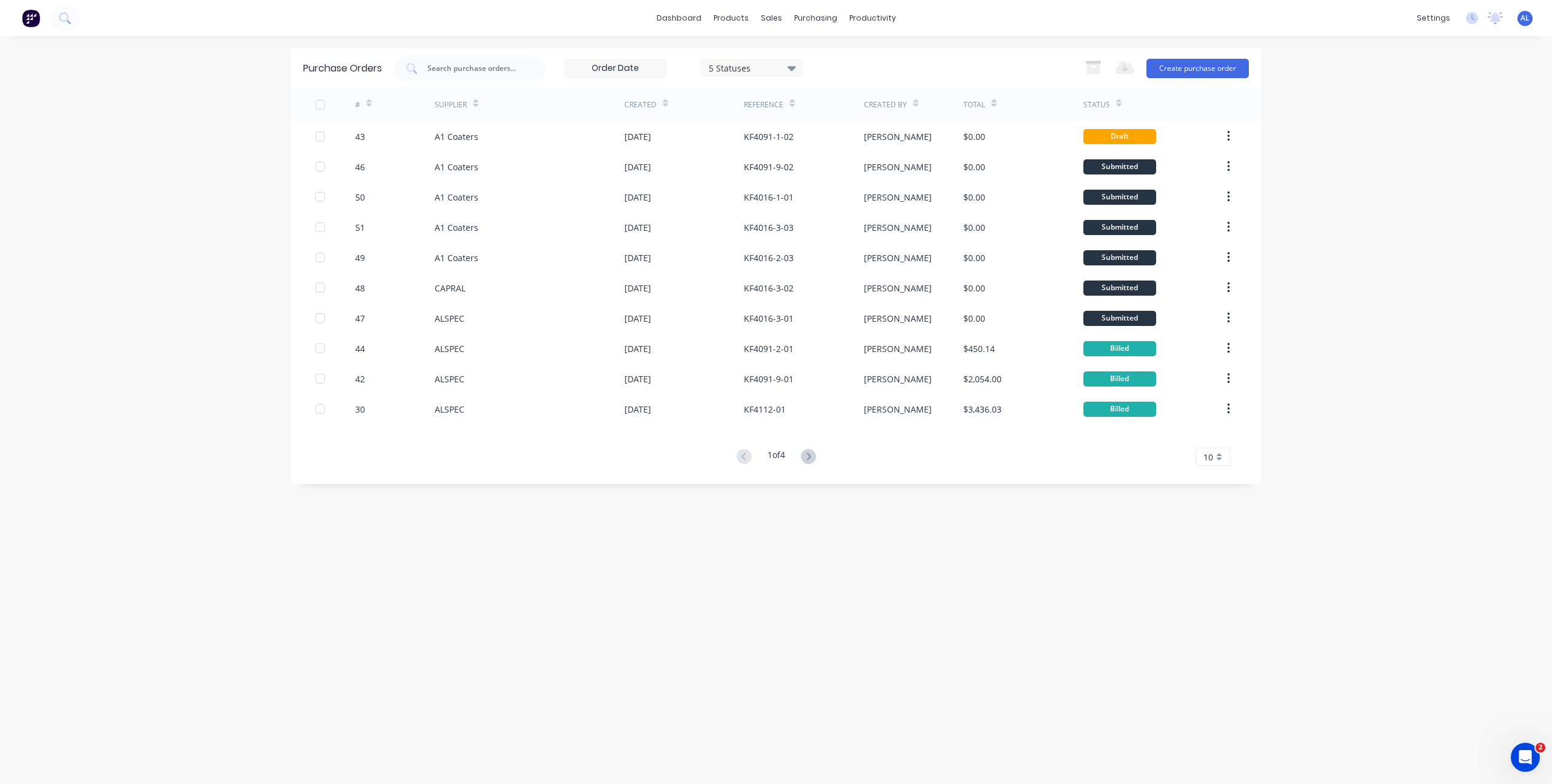
click at [780, 582] on div "Purchase Orders 5 Statuses 5 Statuses Export to Excel (XLSX) Create purchase or…" at bounding box center [776, 410] width 970 height 723
click at [861, 53] on icon at bounding box center [858, 58] width 11 height 11
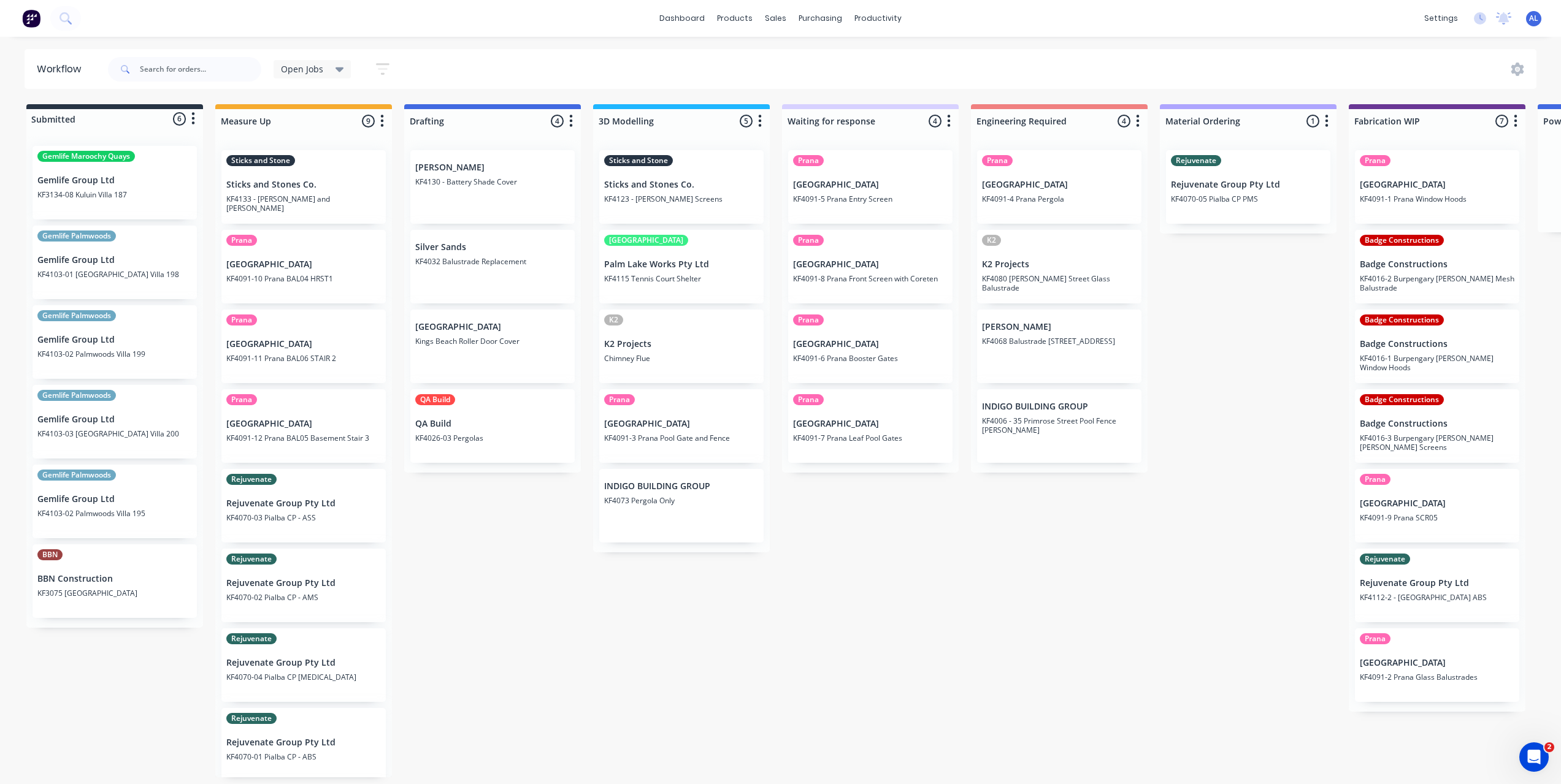
click at [638, 636] on div "Submitted 6 Status colour #273444 hex #273444 Save Cancel Summaries Total order…" at bounding box center [1458, 441] width 2935 height 673
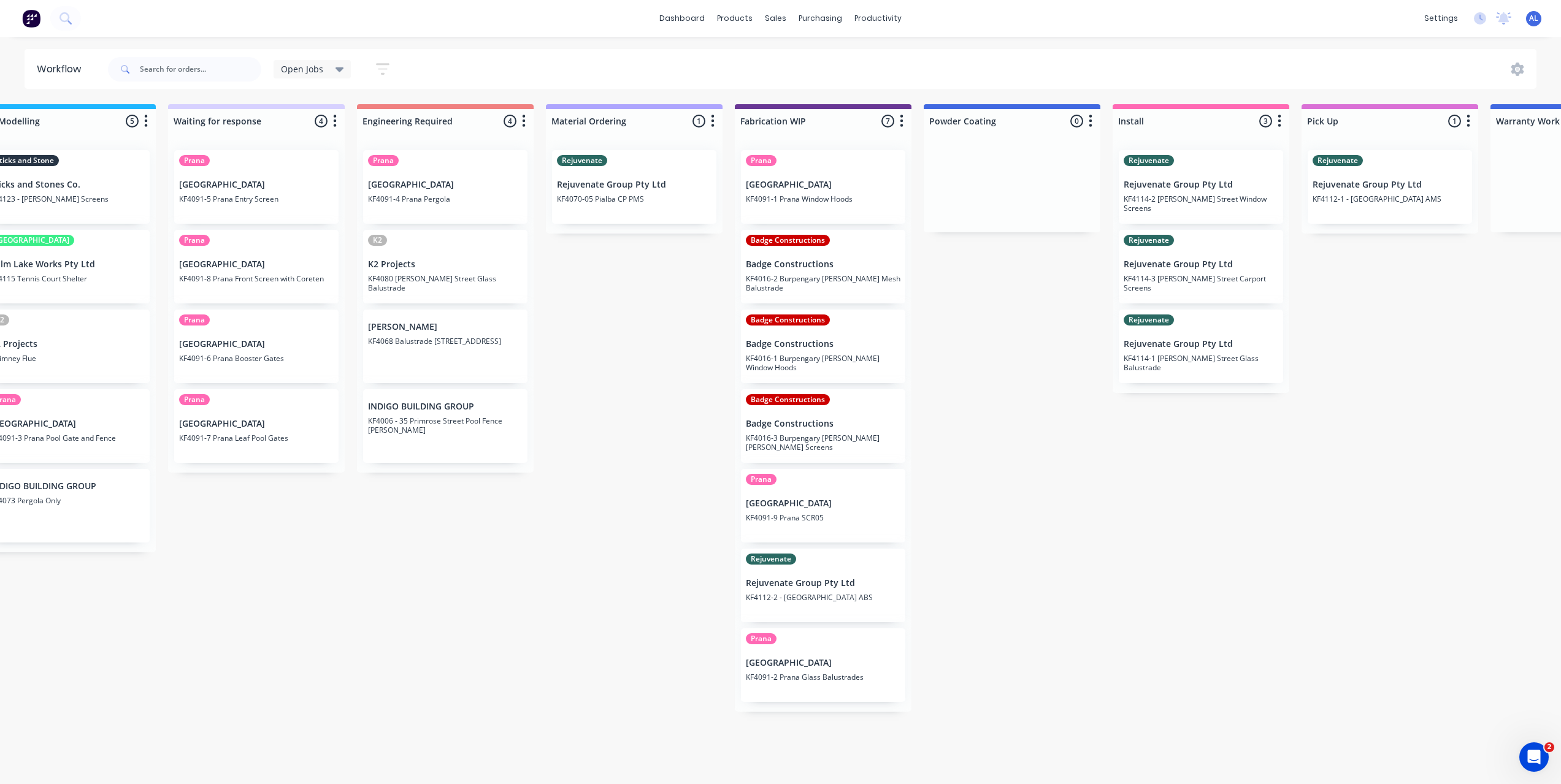
scroll to position [0, 876]
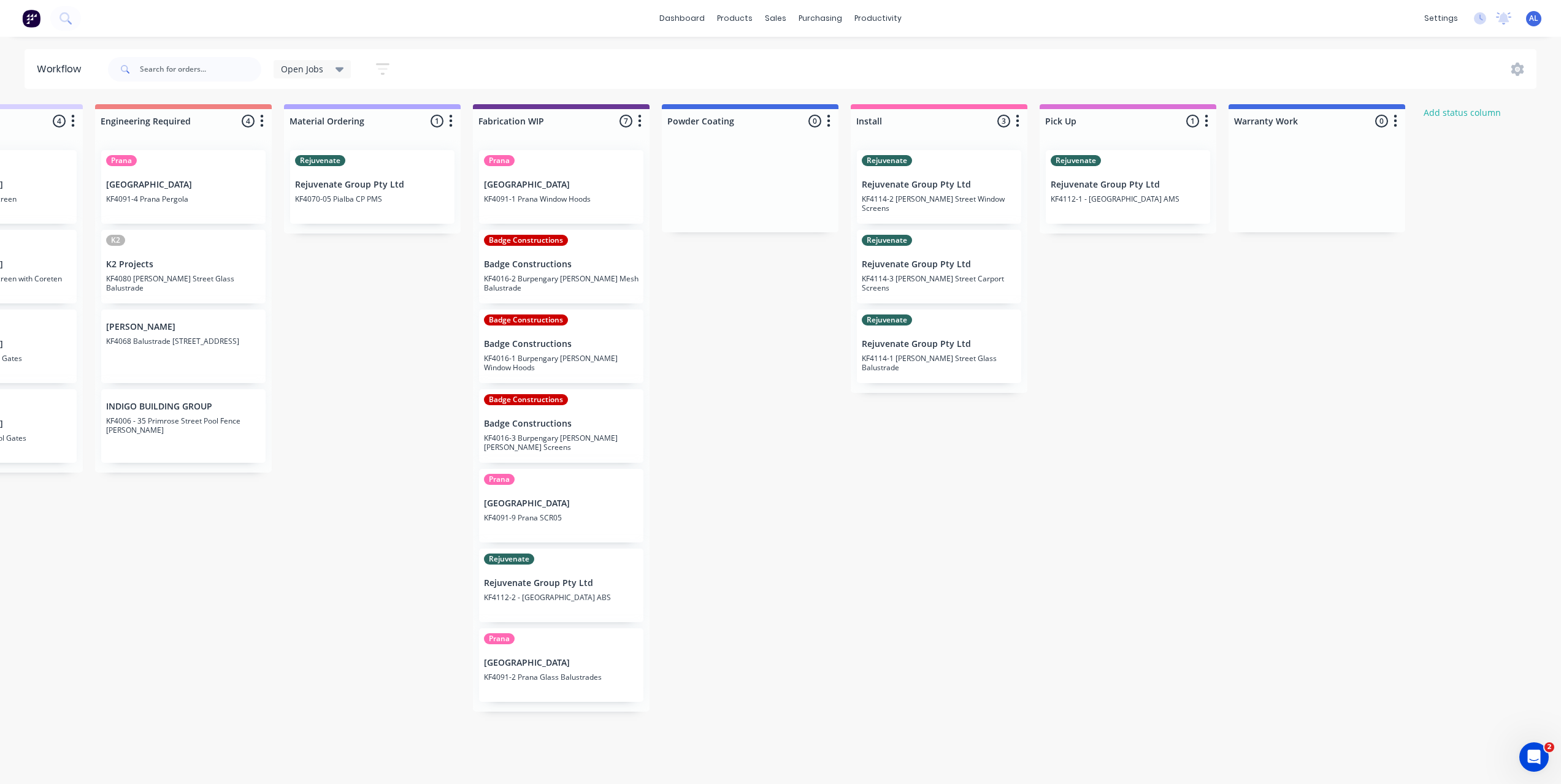
click at [492, 734] on div "Submitted 6 Status colour #273444 hex #273444 Save Cancel Summaries Total order…" at bounding box center [582, 441] width 2935 height 673
